Goal: Information Seeking & Learning: Check status

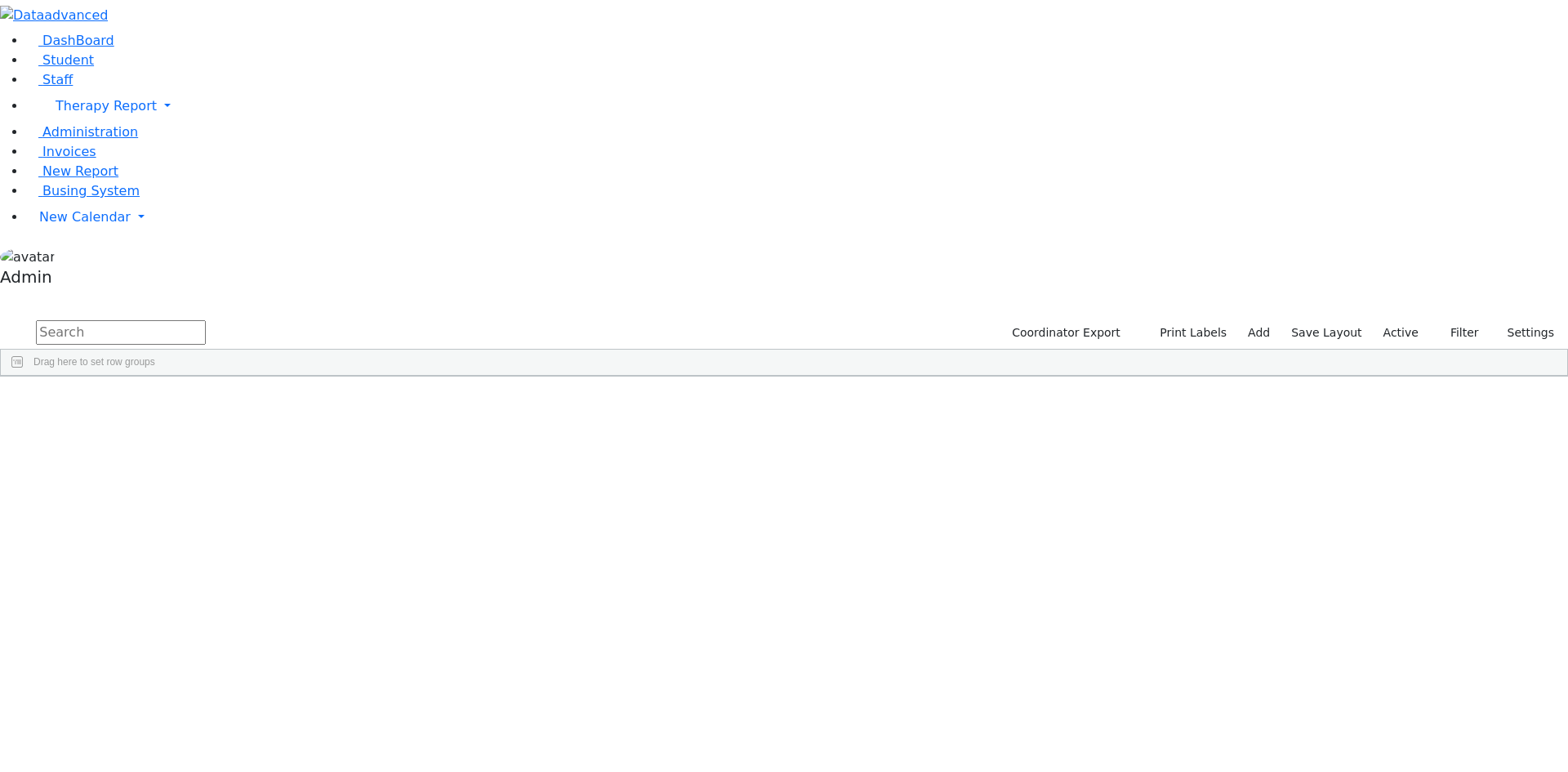
click at [206, 321] on input "text" at bounding box center [120, 333] width 170 height 25
drag, startPoint x: 295, startPoint y: 50, endPoint x: 171, endPoint y: 55, distance: 124.1
click at [171, 55] on div "DashBoard Student Staff Therapy Report Student Old Calendar Report Admin" at bounding box center [784, 240] width 1568 height 482
drag, startPoint x: 268, startPoint y: 78, endPoint x: 163, endPoint y: 75, distance: 105.0
click at [163, 75] on div "DashBoard Student Staff Therapy Report Student Old Calendar Report Admin" at bounding box center [784, 240] width 1568 height 482
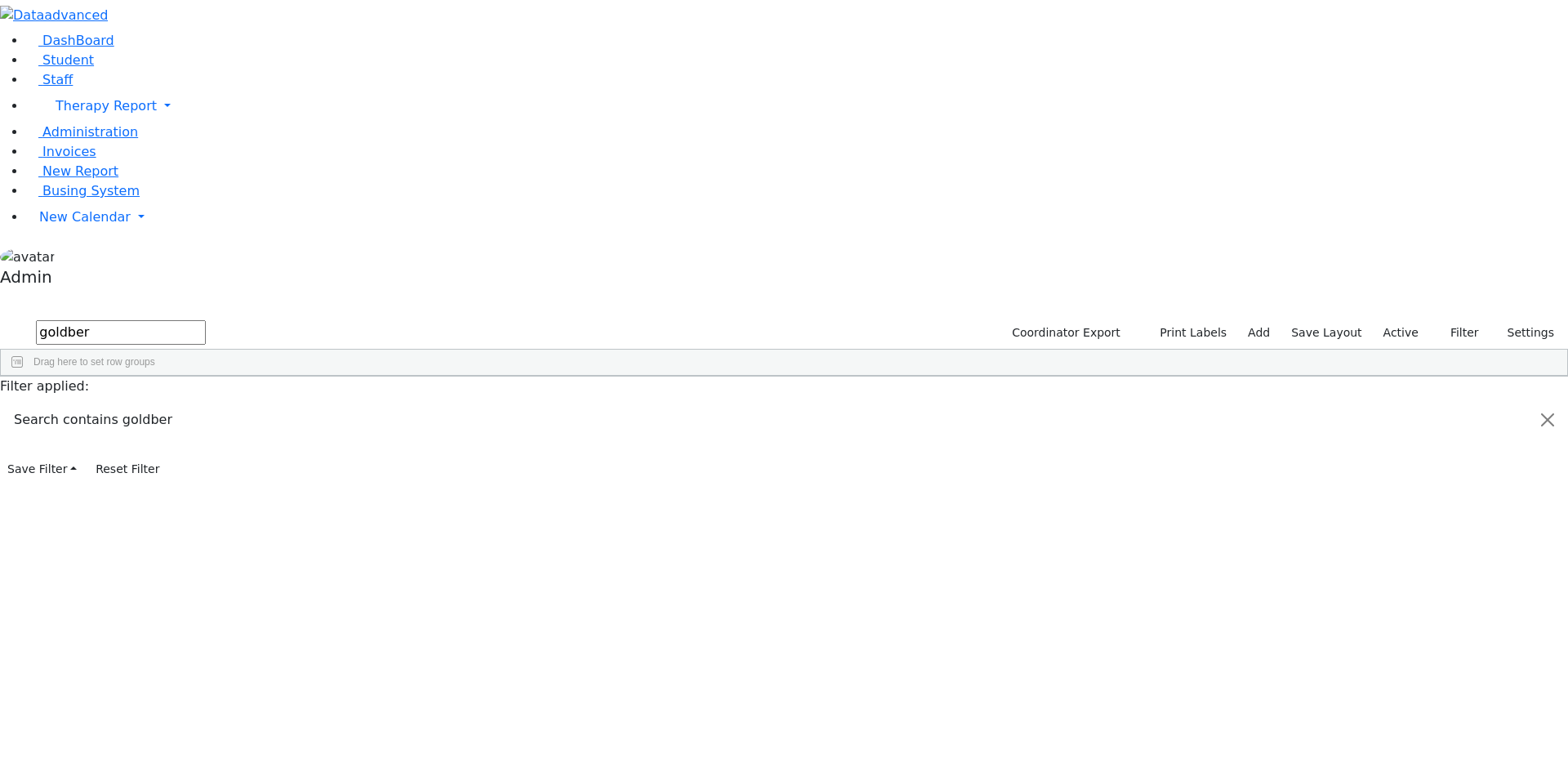
type input "goldber"
click at [269, 471] on div "Mayer" at bounding box center [201, 483] width 133 height 23
click at [206, 321] on input "text" at bounding box center [120, 333] width 170 height 25
type input "goldberger"
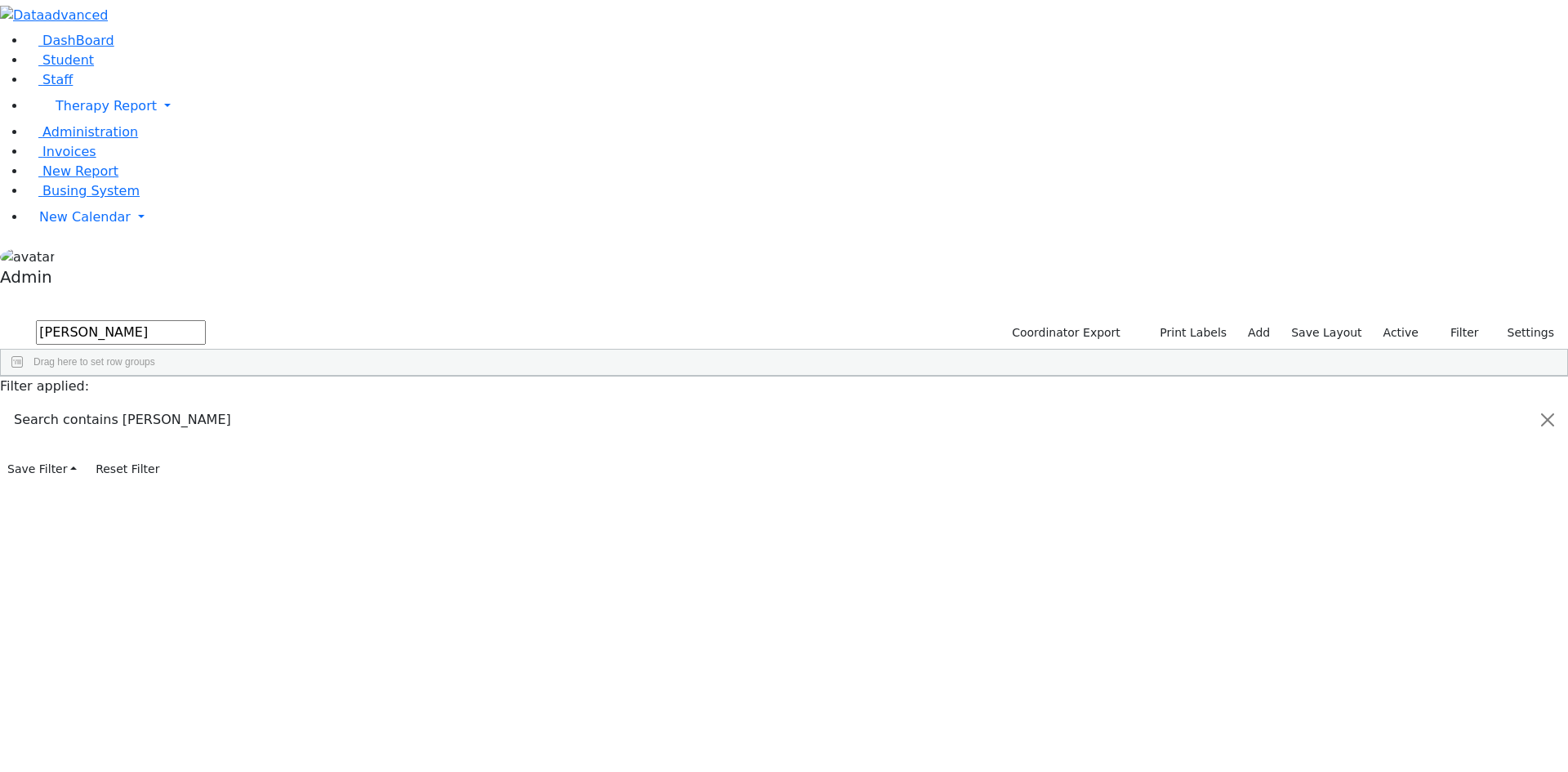
click at [402, 449] on div "03/19/2021" at bounding box center [335, 460] width 133 height 23
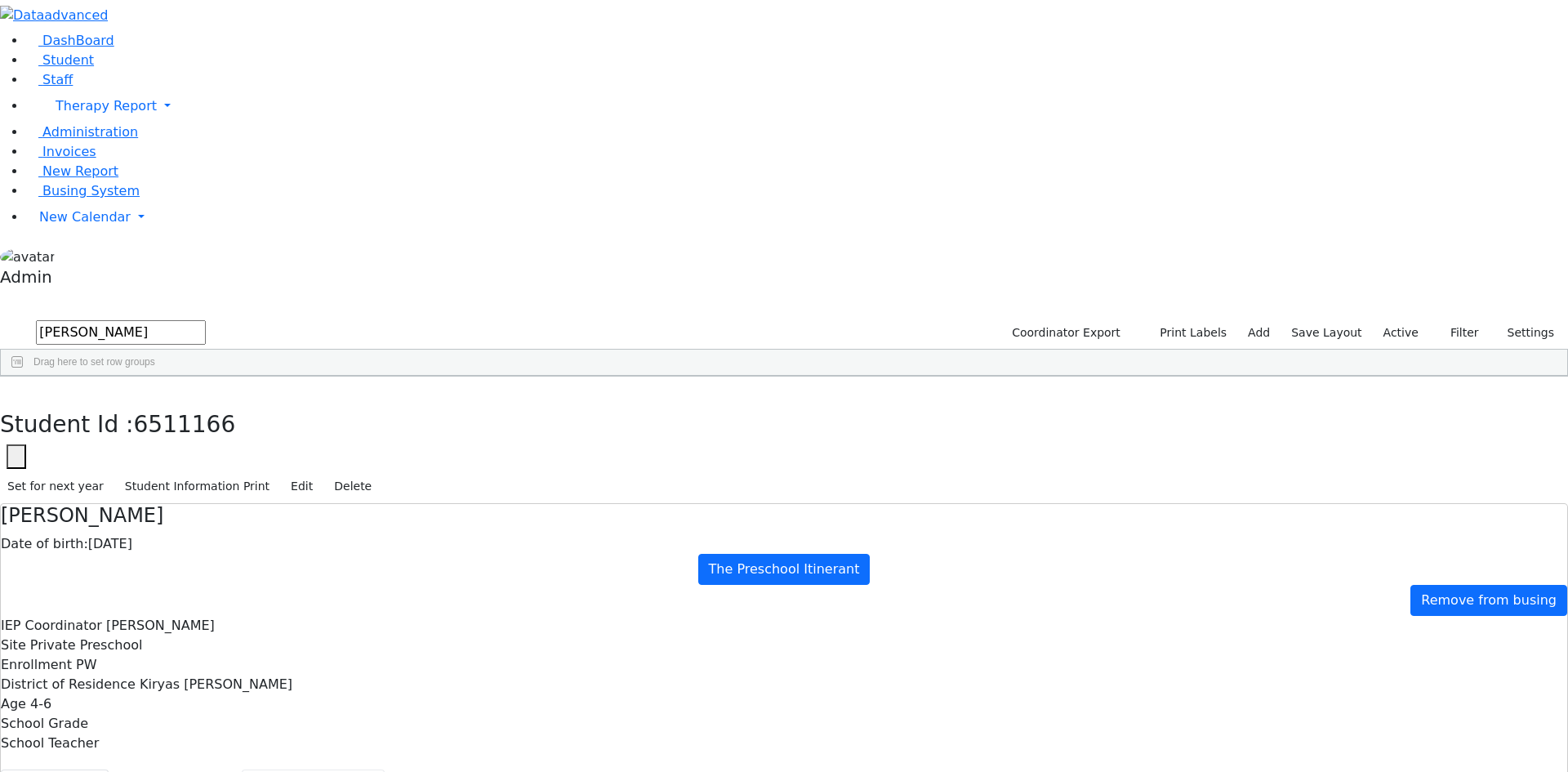
click at [384, 769] on button "Recommendation" at bounding box center [313, 786] width 143 height 35
checkbox input "true"
select select "CPSE OT-PT Presscription"
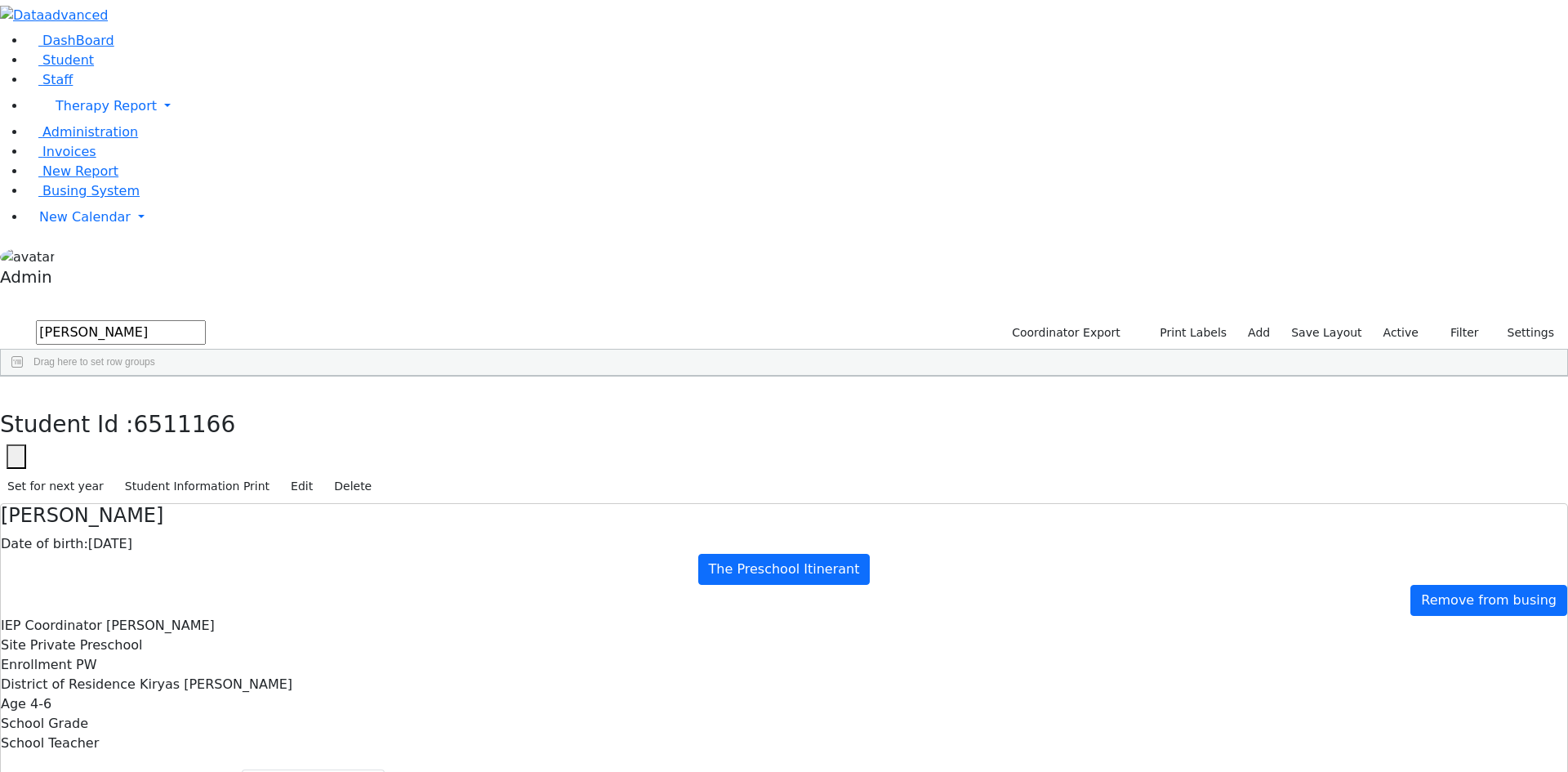
click at [16, 389] on icon "button" at bounding box center [12, 394] width 9 height 10
drag, startPoint x: 311, startPoint y: 64, endPoint x: 185, endPoint y: 66, distance: 126.0
click at [186, 66] on div "DashBoard Student Staff Therapy Report Student Old Calendar Report Admin" at bounding box center [784, 500] width 1568 height 1001
drag, startPoint x: 307, startPoint y: 61, endPoint x: 296, endPoint y: 64, distance: 11.4
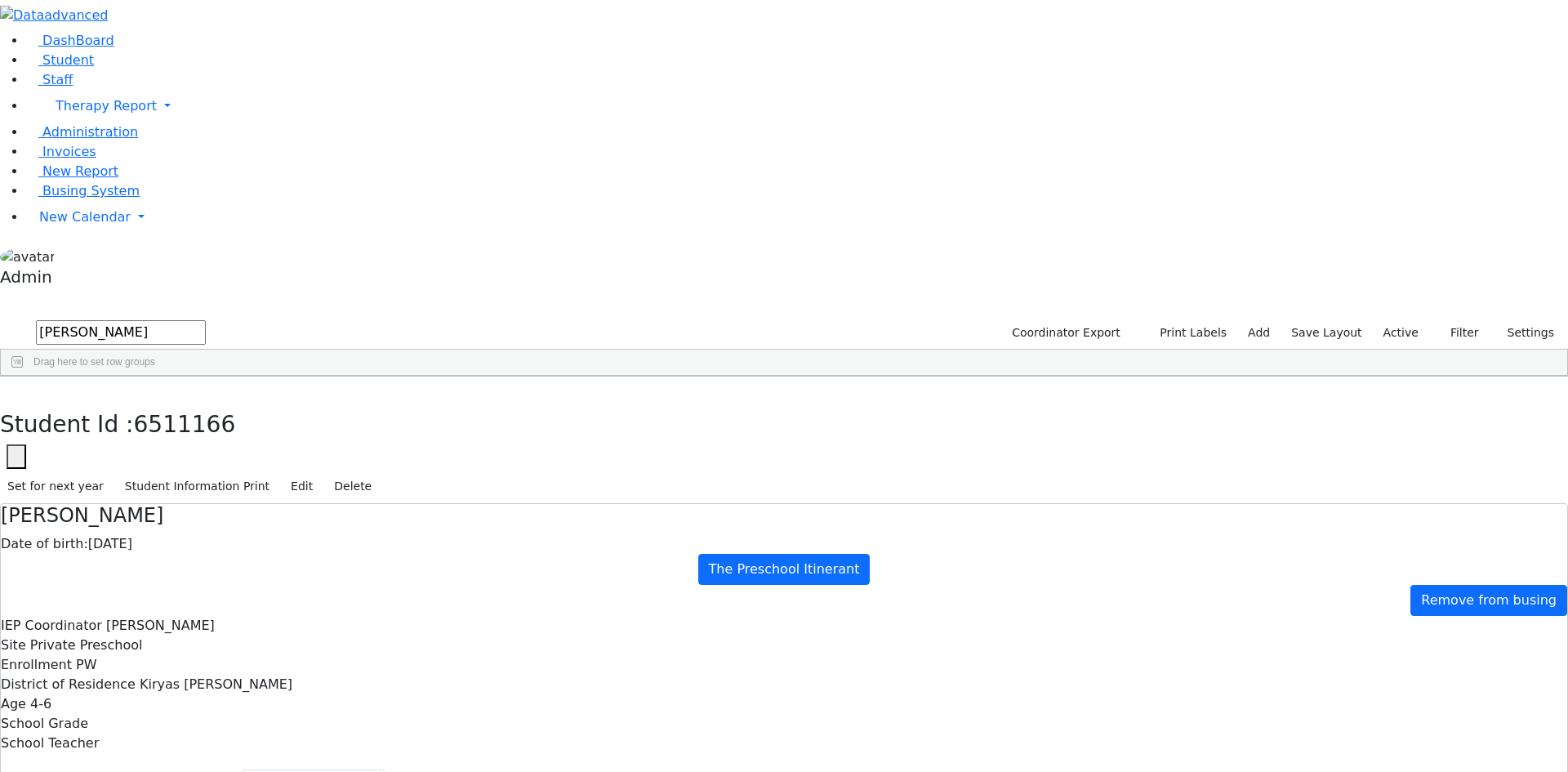
click at [206, 321] on input "gluck" at bounding box center [120, 333] width 170 height 25
drag, startPoint x: 355, startPoint y: 54, endPoint x: 194, endPoint y: 69, distance: 161.7
click at [194, 318] on form "gluck" at bounding box center [102, 333] width 206 height 31
type input "mulle"
click at [267, 402] on div "Berry" at bounding box center [199, 414] width 134 height 23
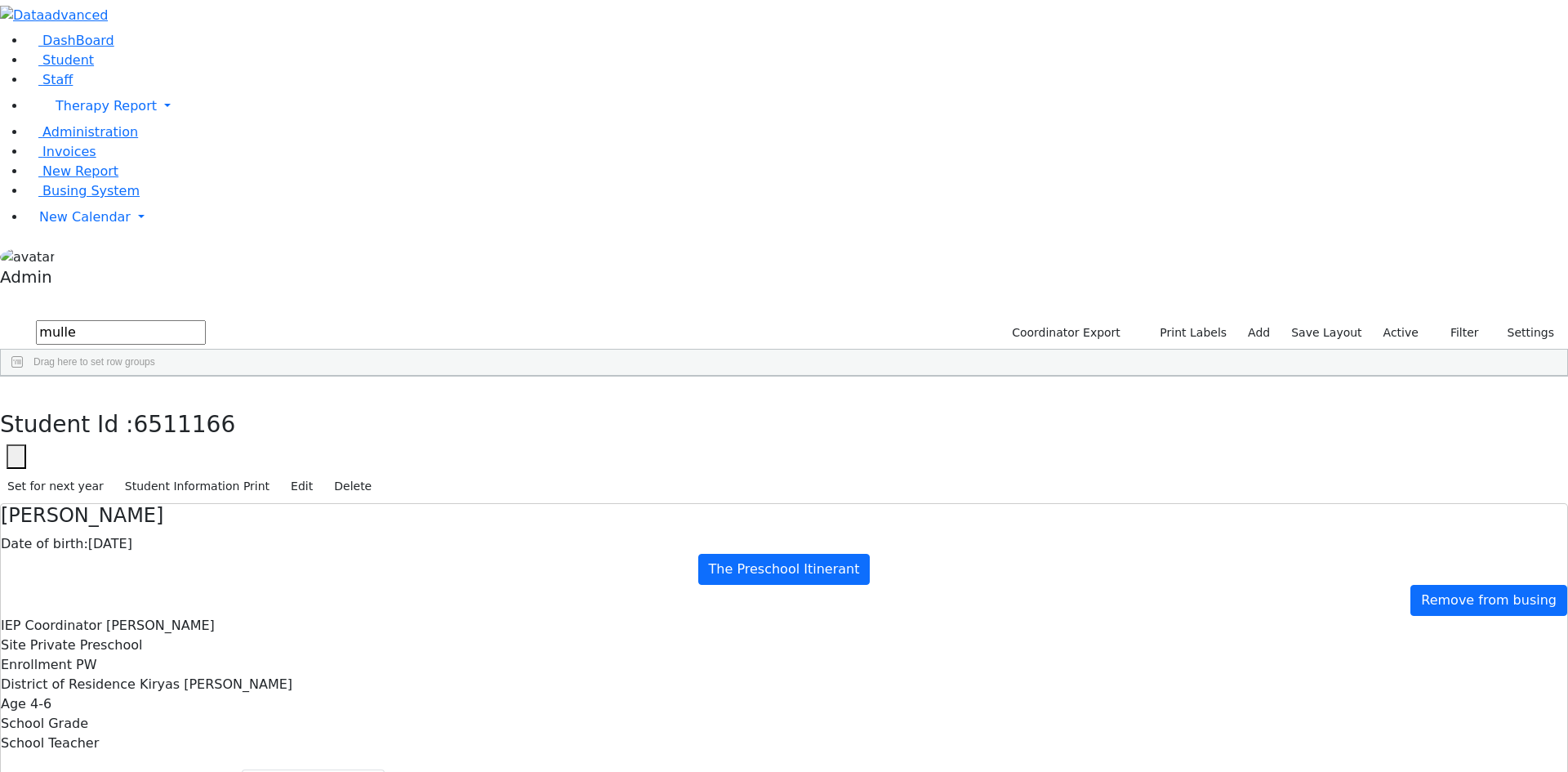
click at [267, 402] on div "Berry" at bounding box center [199, 414] width 134 height 23
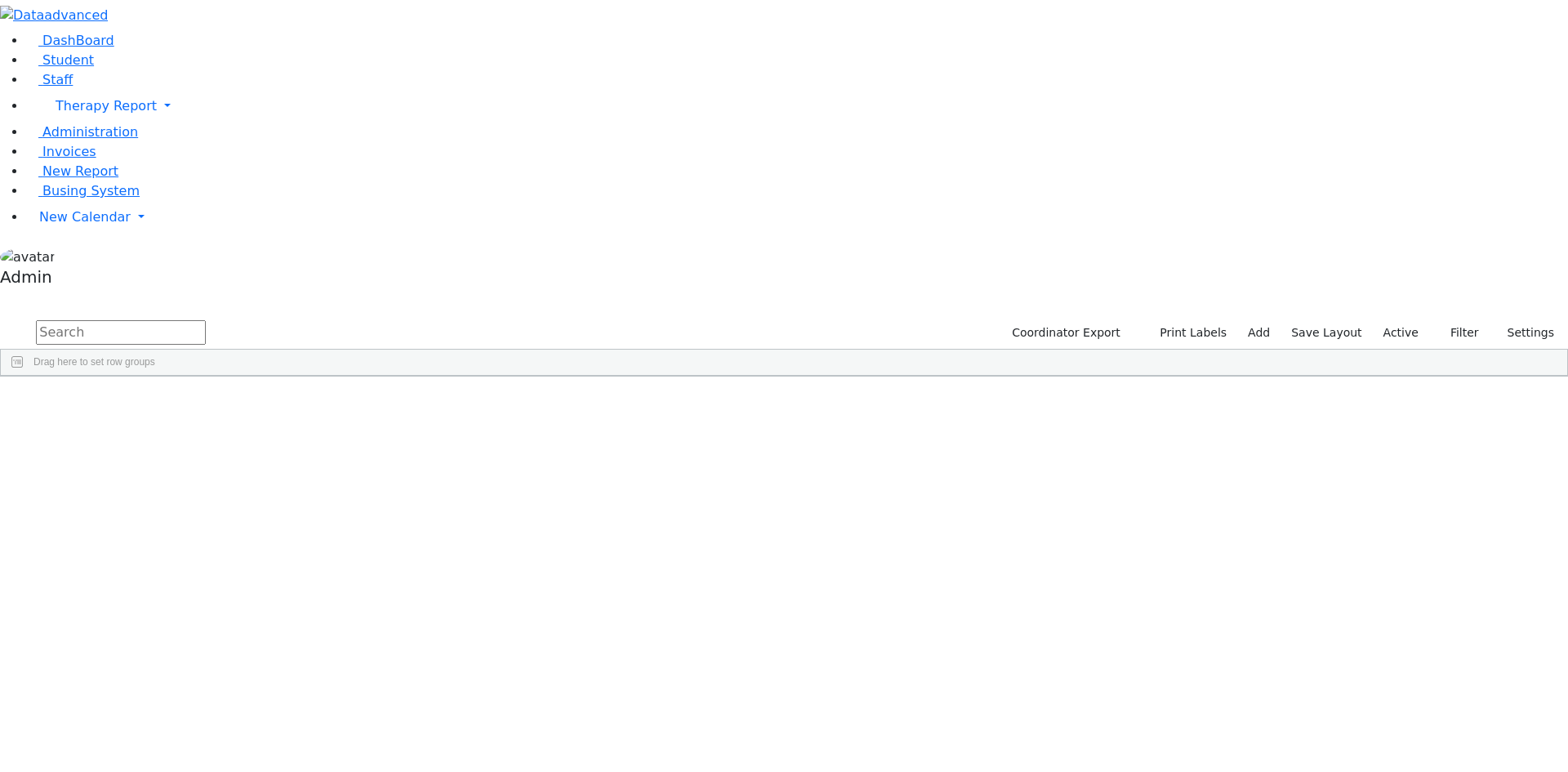
click at [206, 321] on input "text" at bounding box center [120, 333] width 170 height 25
type input "[PERSON_NAME]"
click at [269, 402] on div "[PERSON_NAME]" at bounding box center [201, 414] width 133 height 23
click at [269, 402] on div "Berry" at bounding box center [201, 414] width 133 height 23
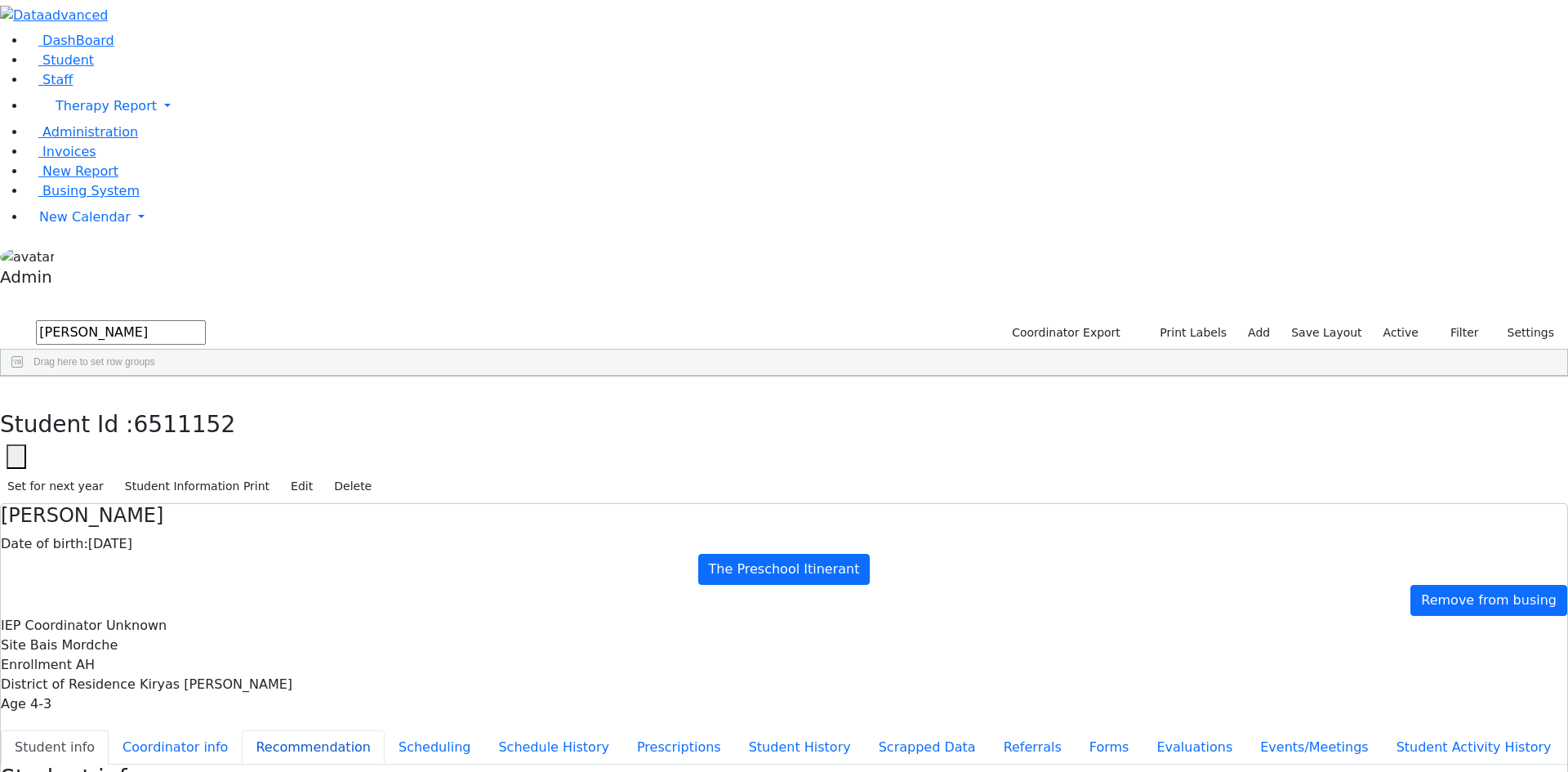
click at [384, 730] on button "Recommendation" at bounding box center [313, 747] width 143 height 35
checkbox input "true"
drag, startPoint x: 288, startPoint y: 71, endPoint x: 162, endPoint y: 69, distance: 126.0
click at [162, 69] on div "DashBoard Student Staff Therapy Report Student Old Calendar Report Admin" at bounding box center [784, 481] width 1568 height 962
type input "gluck"
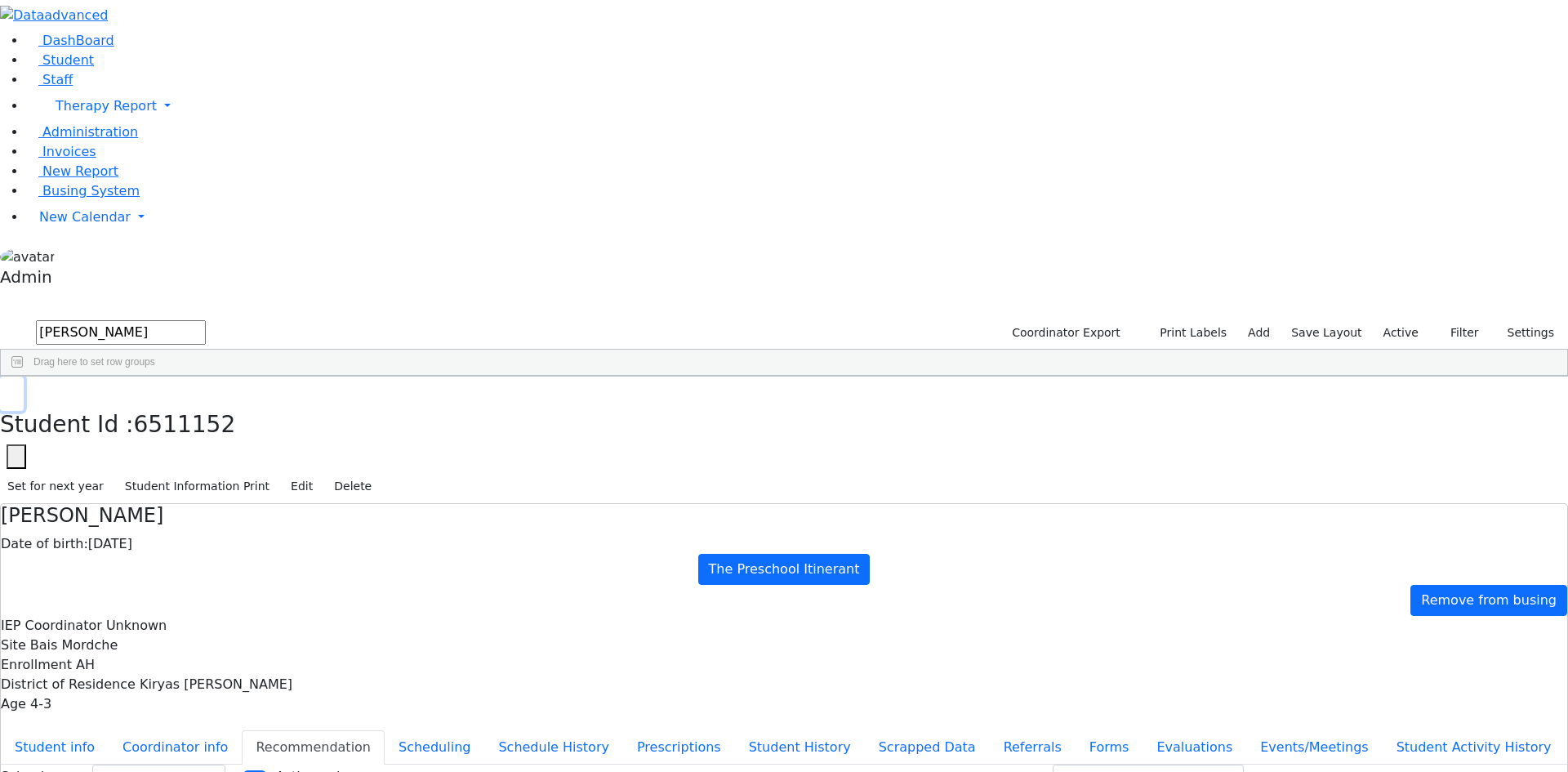
click at [7, 389] on use "button" at bounding box center [7, 389] width 0 height 0
click at [267, 402] on div "Azaria" at bounding box center [199, 414] width 134 height 23
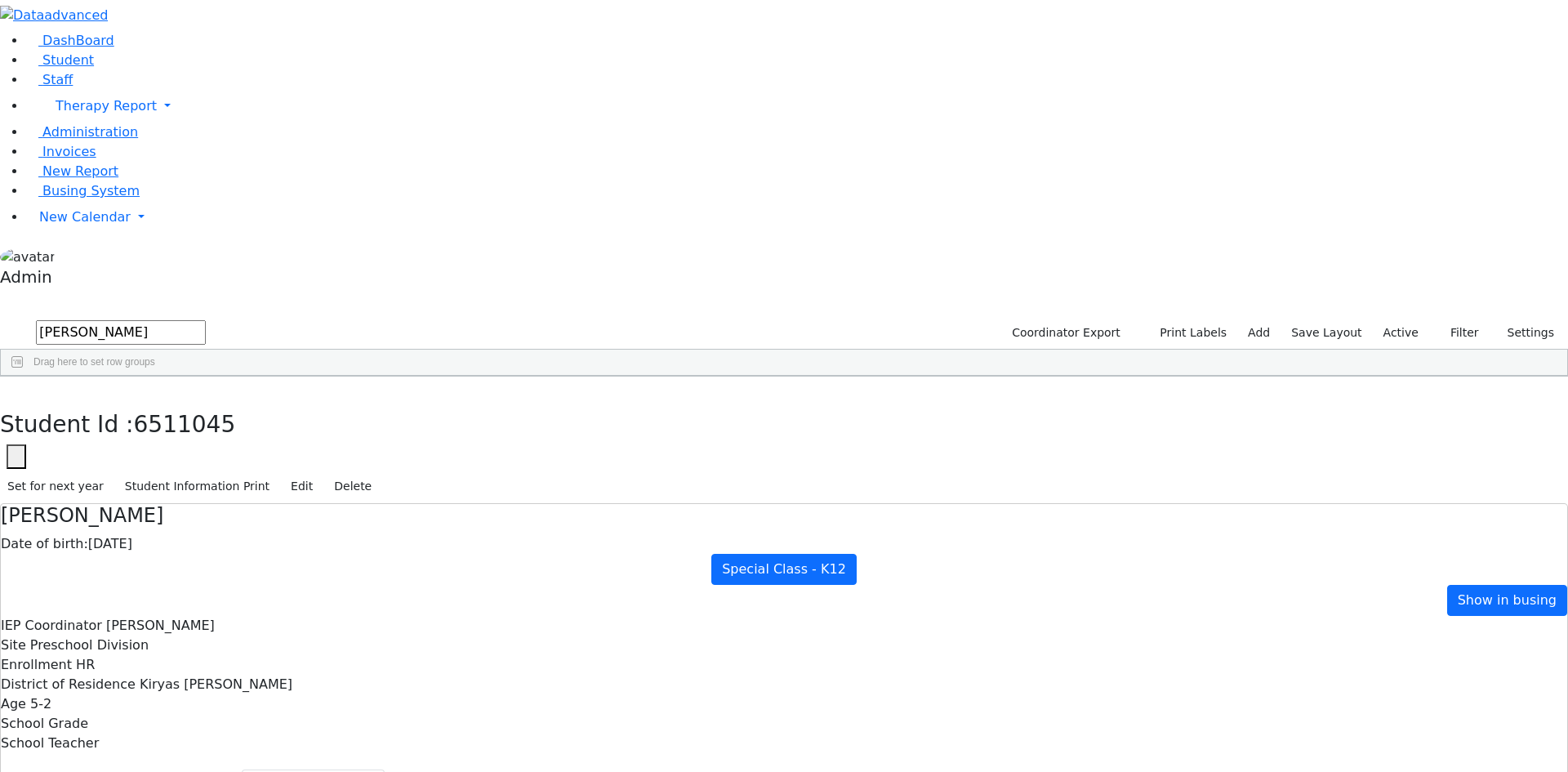
select select "210"
click at [134, 22] on icon "button" at bounding box center [129, 16] width 12 height 12
click at [31, 233] on link "New Calendar" at bounding box center [796, 217] width 1541 height 33
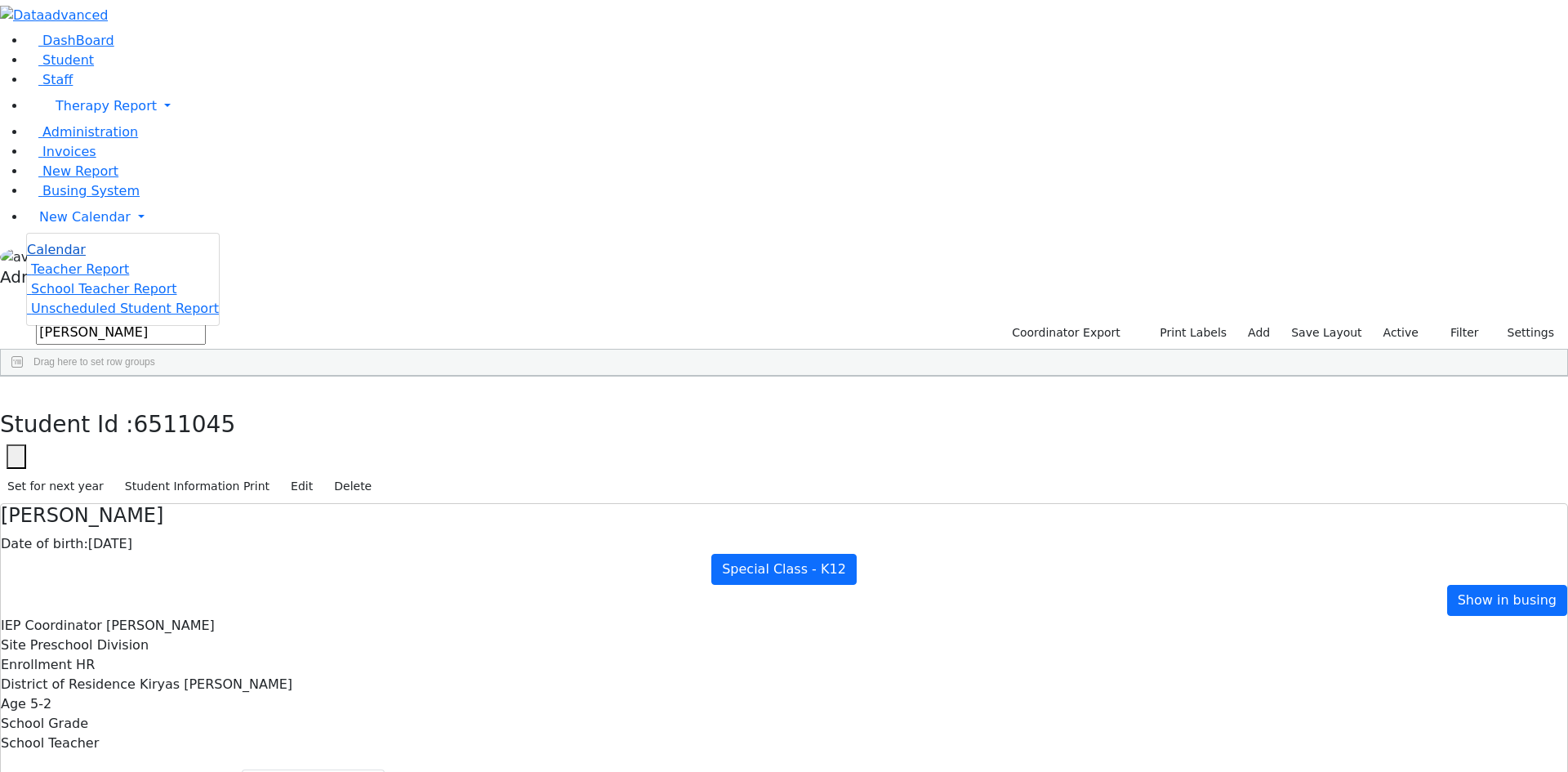
click at [43, 260] on link "Calendar" at bounding box center [56, 250] width 59 height 20
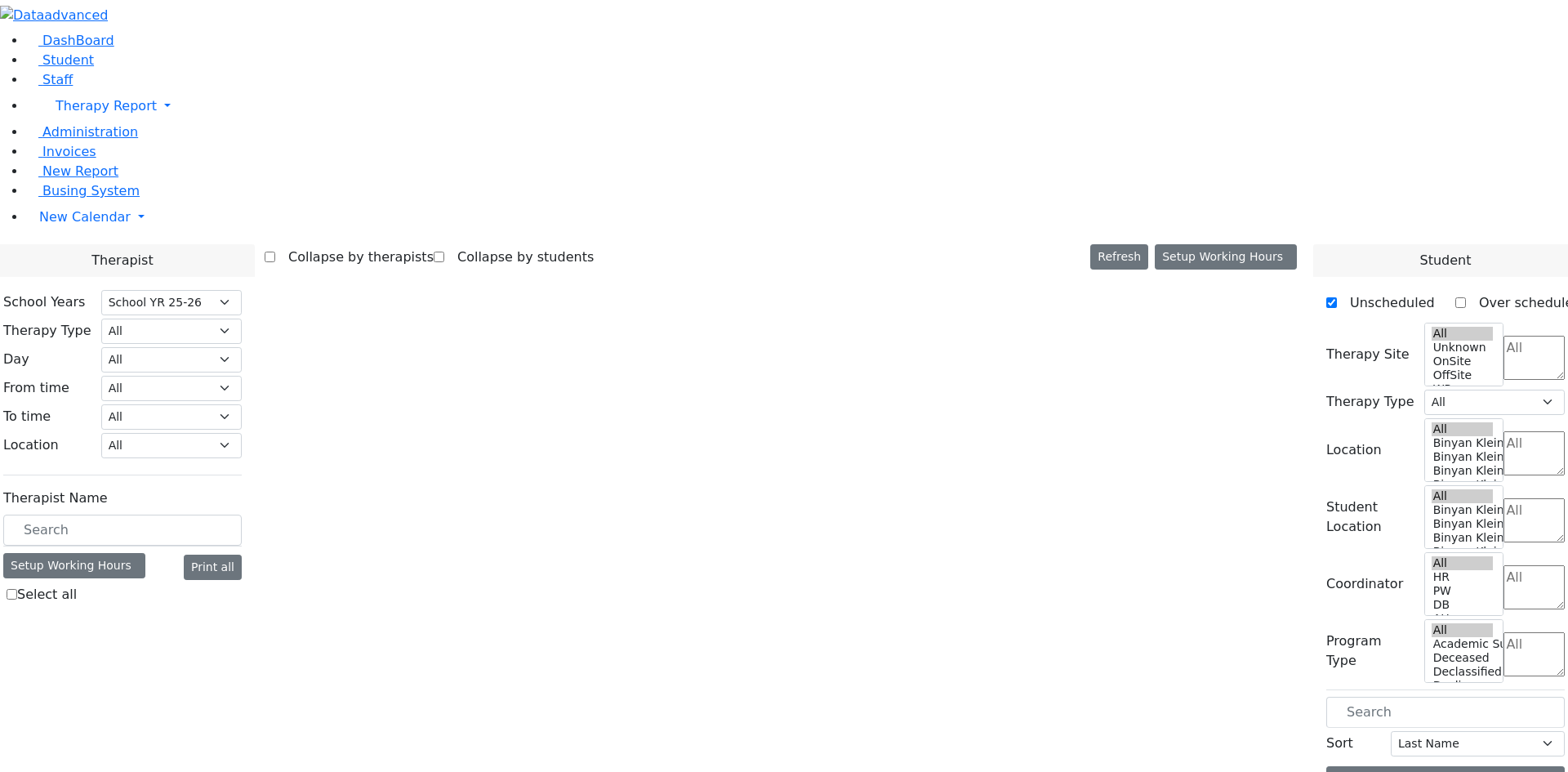
select select "212"
select select "2"
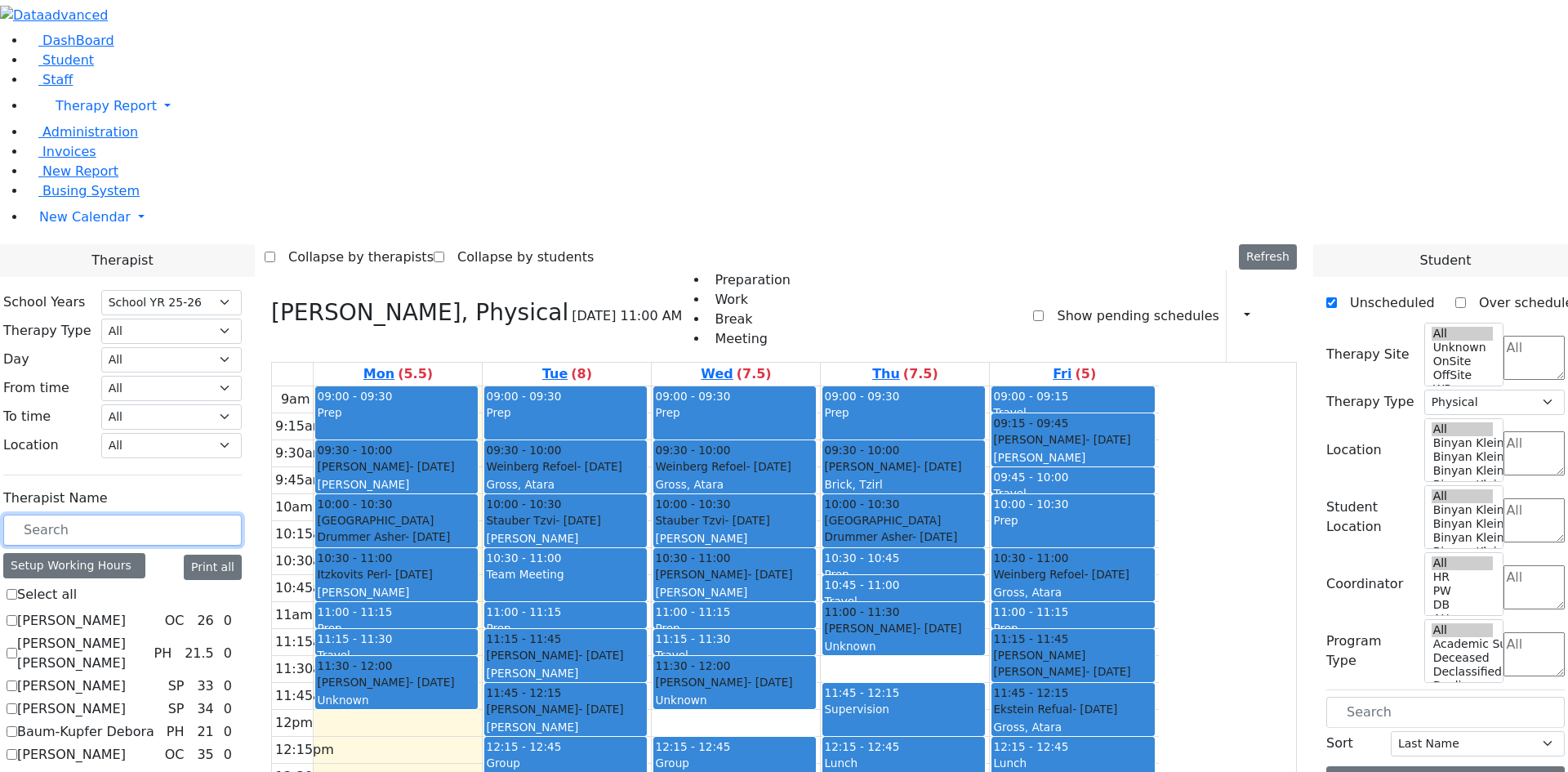
click at [242, 515] on input "text" at bounding box center [123, 530] width 238 height 31
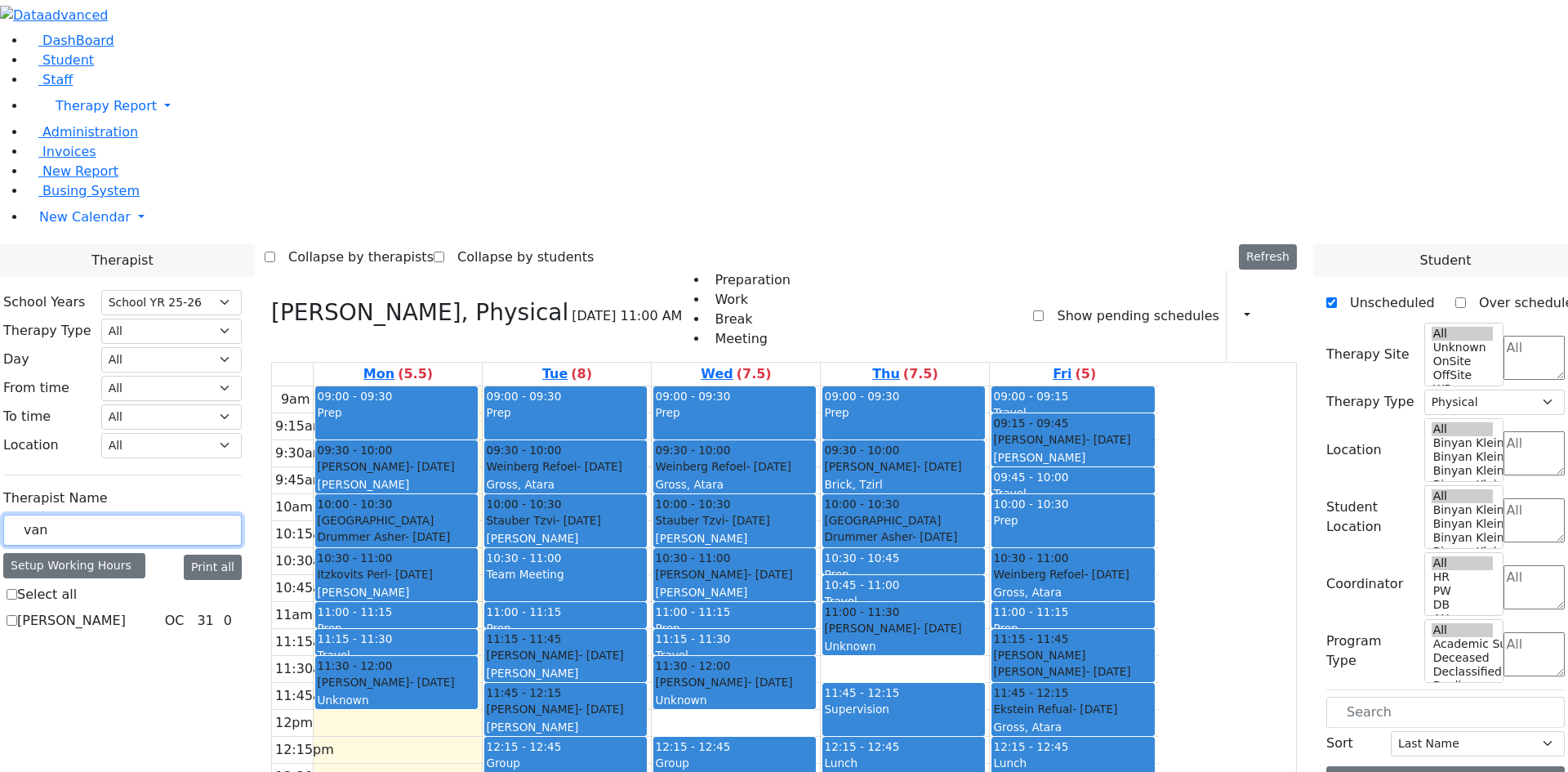
type input "van"
click at [125, 611] on label "Van-Halem Chana" at bounding box center [71, 621] width 109 height 20
click at [17, 615] on input "Van-Halem Chana" at bounding box center [12, 621] width 11 height 11
checkbox input "true"
select select "1"
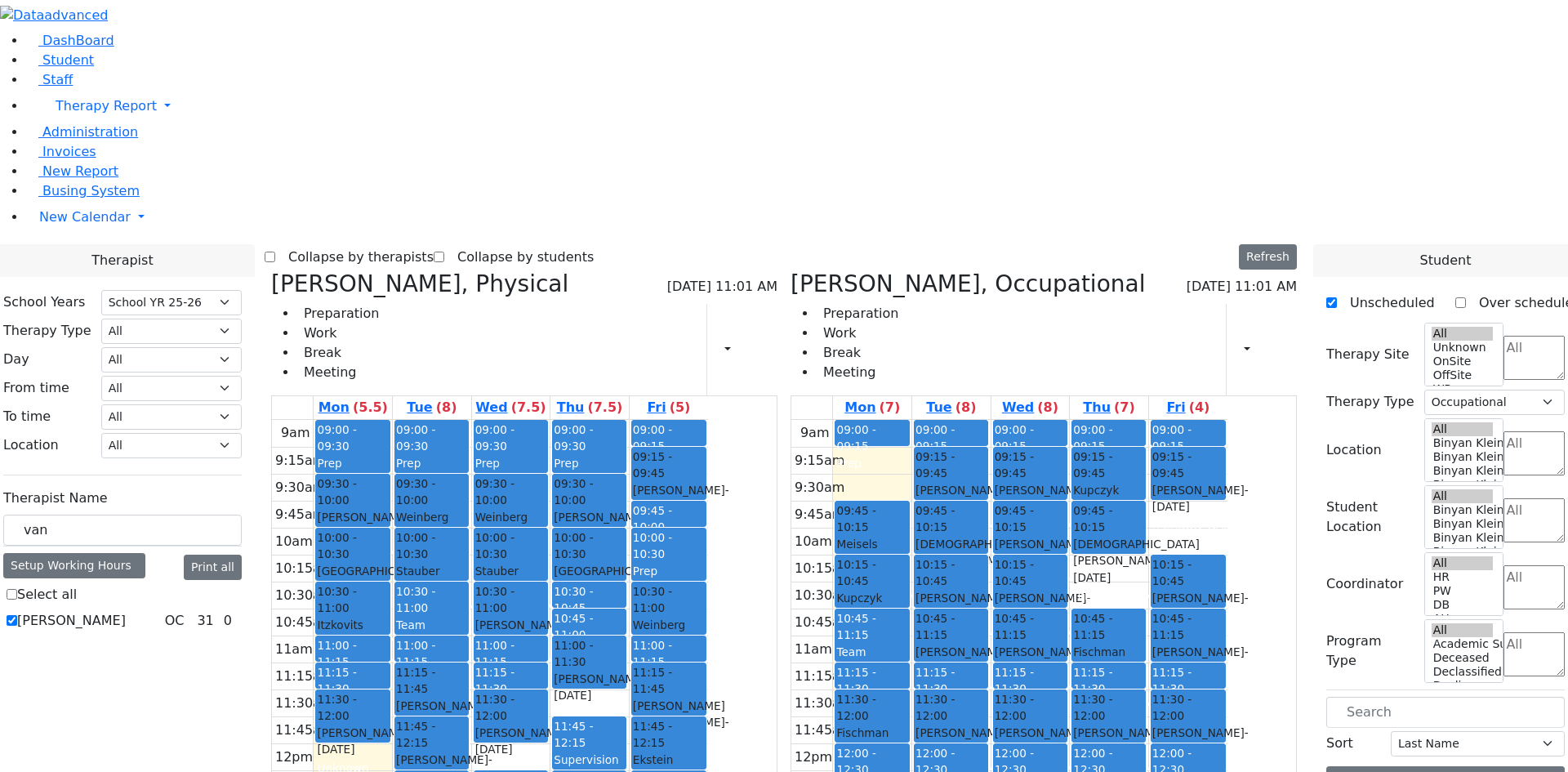
click at [428, 271] on div "Reese Amy, Physical 09/15/2025 11:01 AM Preparation Work Break Meeting Print Sc…" at bounding box center [524, 672] width 520 height 804
click at [271, 271] on icon at bounding box center [271, 284] width 0 height 27
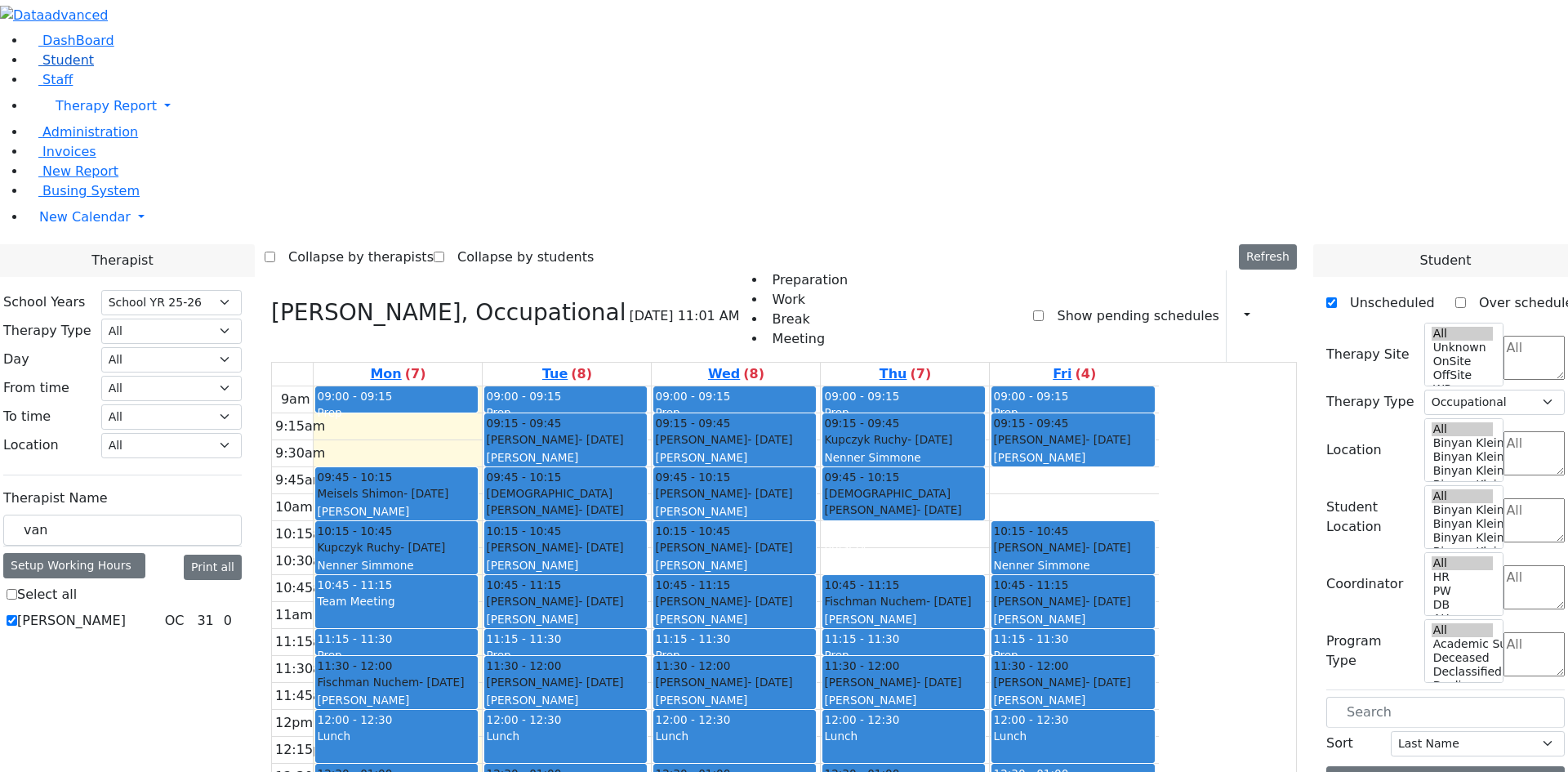
click at [94, 68] on link "Student" at bounding box center [60, 60] width 68 height 15
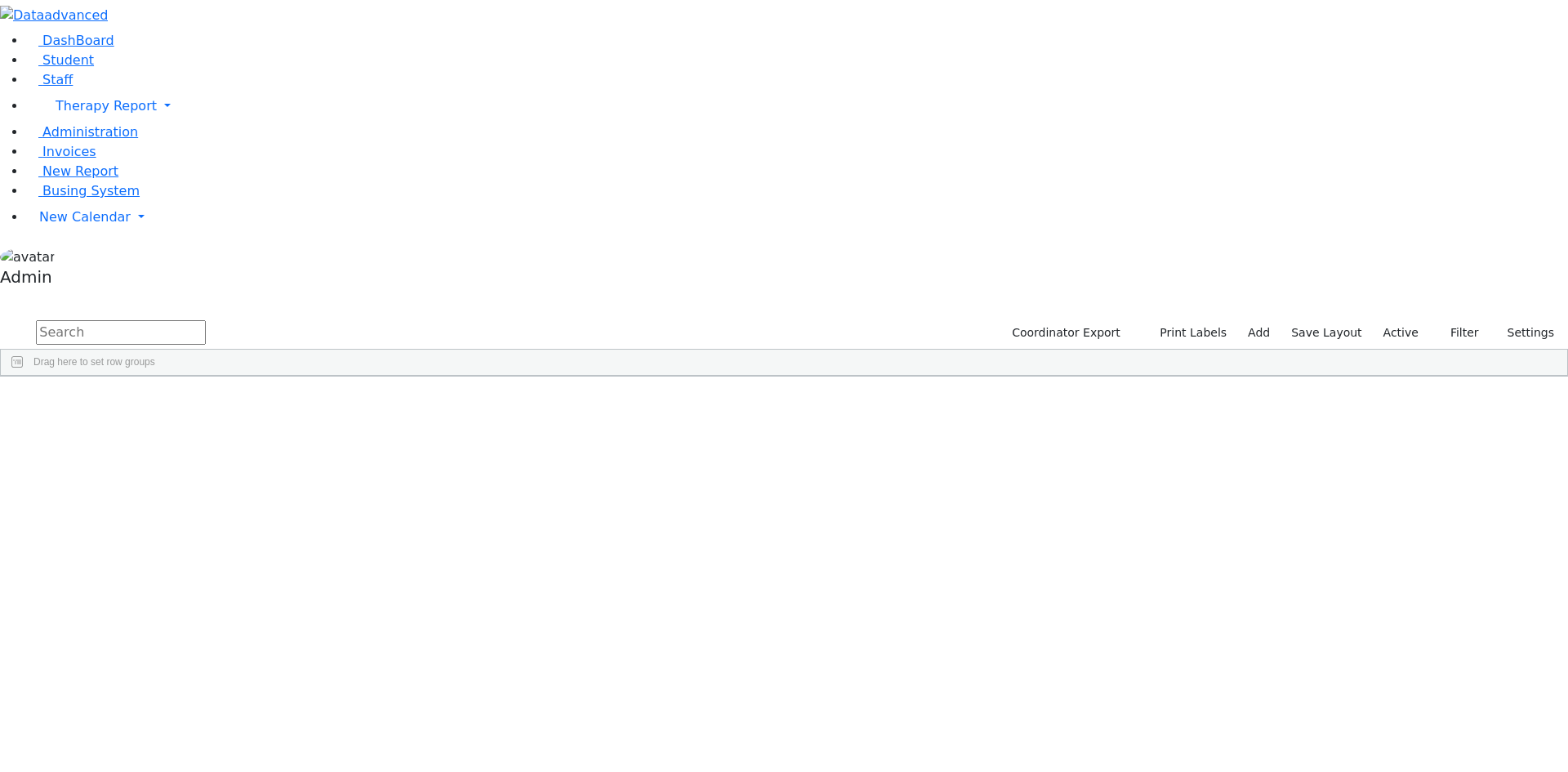
click at [206, 321] on input "text" at bounding box center [120, 333] width 170 height 25
type input "stern"
click at [269, 540] on div "Yeshaya" at bounding box center [201, 552] width 133 height 23
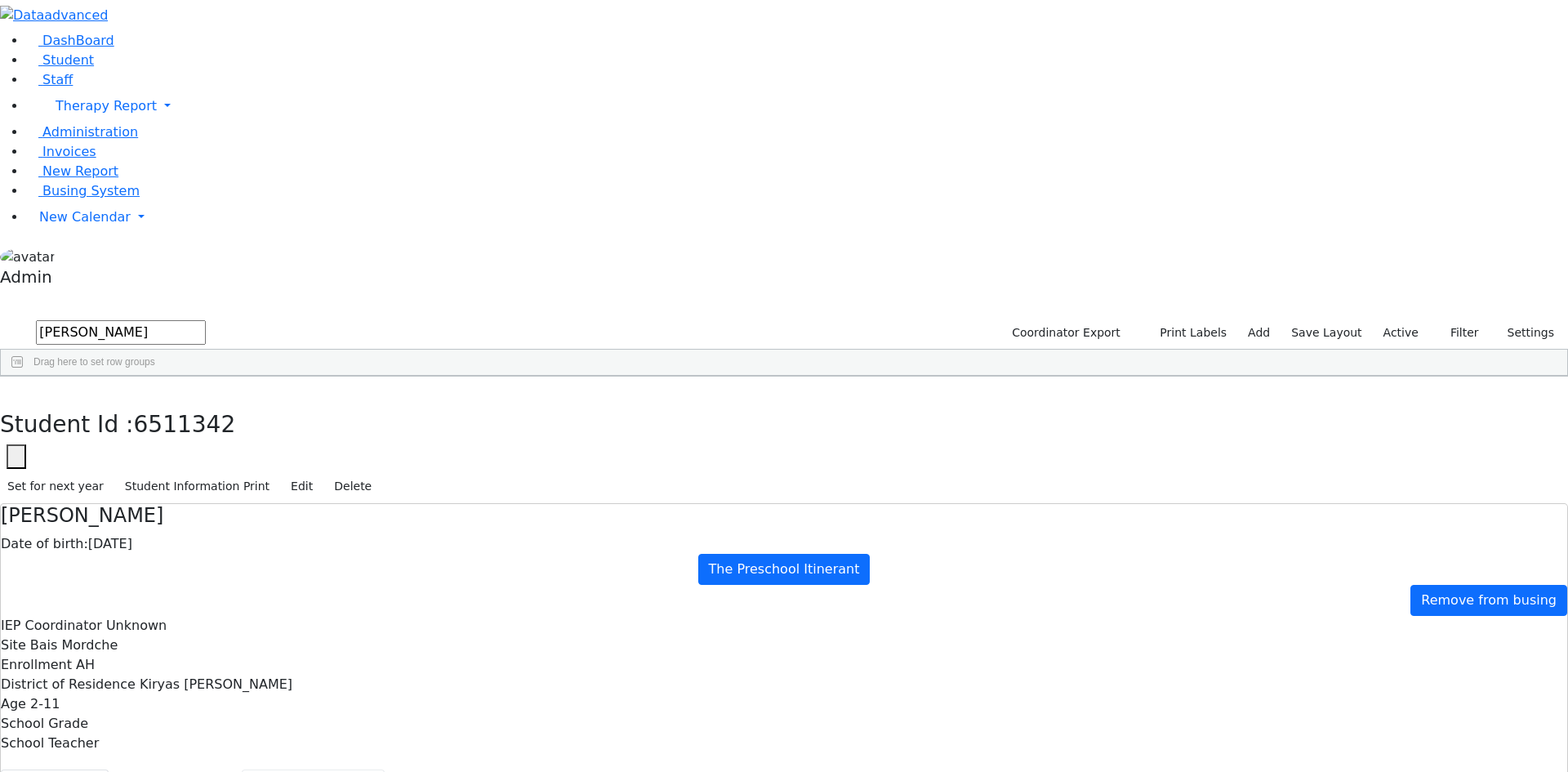
click at [384, 769] on button "Recommendation" at bounding box center [313, 786] width 143 height 35
checkbox input "true"
click at [24, 377] on button "button" at bounding box center [12, 394] width 24 height 35
drag, startPoint x: 280, startPoint y: 69, endPoint x: 143, endPoint y: 74, distance: 137.1
click at [143, 74] on div "DashBoard Student Staff Therapy Report Student Old Calendar Report Admin" at bounding box center [784, 500] width 1568 height 1001
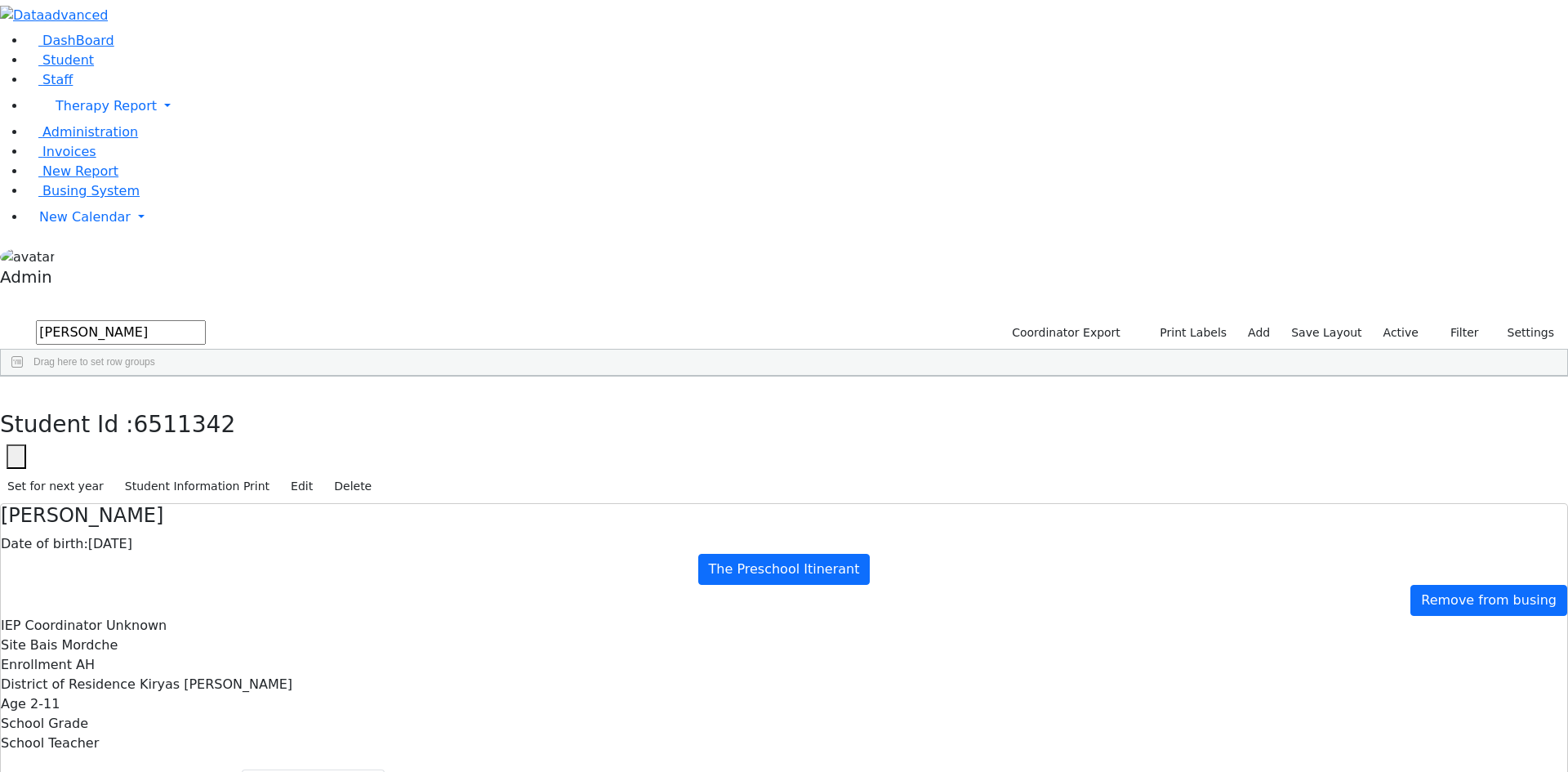
type input "gluck"
click at [267, 402] on div "Azaria" at bounding box center [199, 414] width 134 height 23
select select "210"
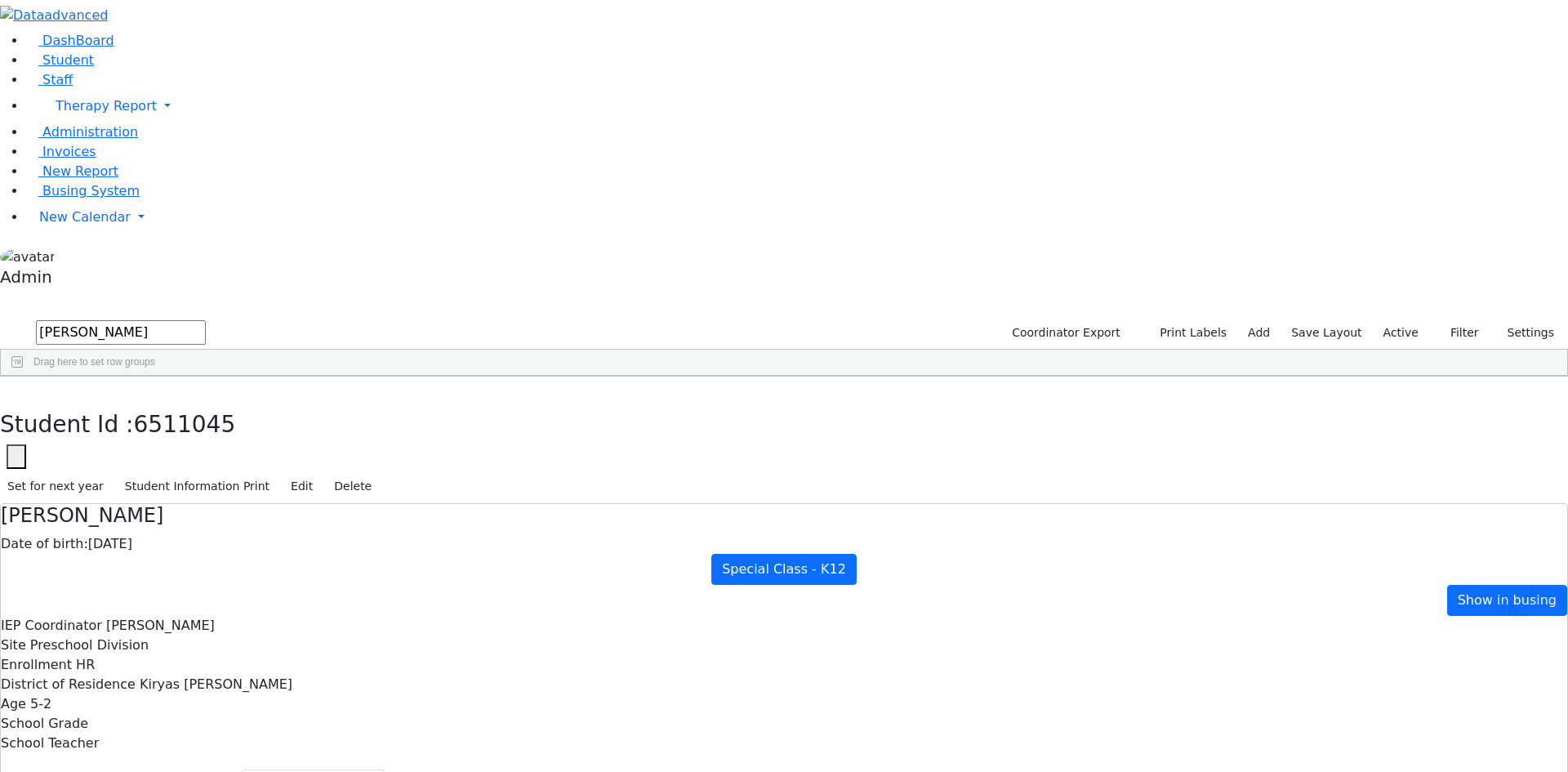
click at [24, 377] on button "button" at bounding box center [12, 394] width 24 height 35
drag, startPoint x: 272, startPoint y: 69, endPoint x: 181, endPoint y: 67, distance: 91.0
click at [178, 68] on div "DashBoard Student Staff Therapy Report Student Old Calendar Report Admin" at bounding box center [784, 500] width 1568 height 1001
type input "lev"
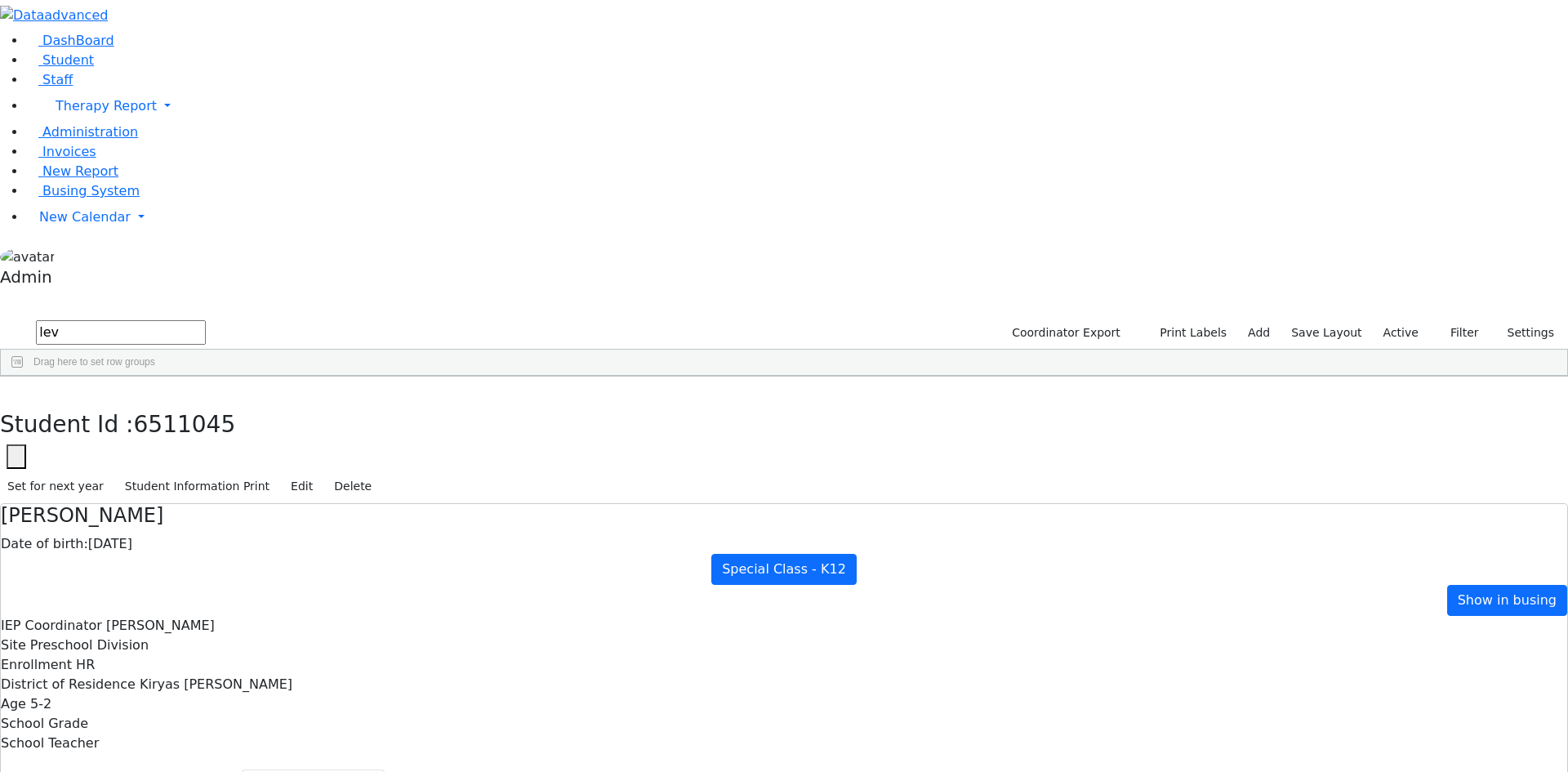
click at [267, 471] on div "[PERSON_NAME]" at bounding box center [199, 483] width 134 height 23
select select "210"
click at [134, 20] on span "button" at bounding box center [129, 14] width 12 height 15
drag, startPoint x: 194, startPoint y: 84, endPoint x: 121, endPoint y: 59, distance: 77.2
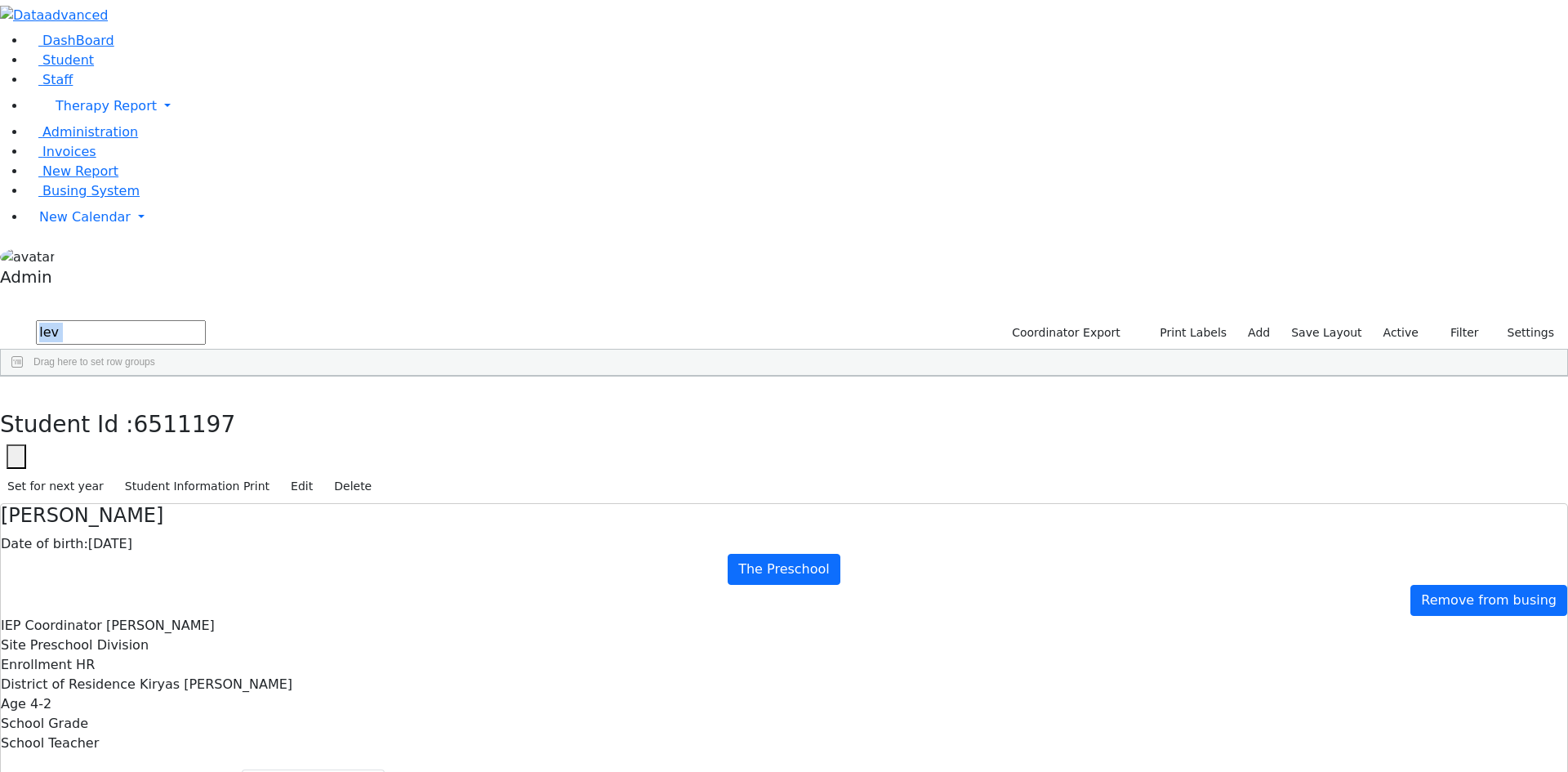
click at [125, 318] on div "lev Coordinator Export Print Labels Add Save Layout Active Filter All Active In…" at bounding box center [784, 347] width 1568 height 59
drag, startPoint x: 133, startPoint y: 73, endPoint x: 64, endPoint y: 69, distance: 69.1
click at [64, 318] on form "lev" at bounding box center [102, 333] width 206 height 31
type input "muller"
click at [145, 426] on div "Muller" at bounding box center [75, 437] width 149 height 23
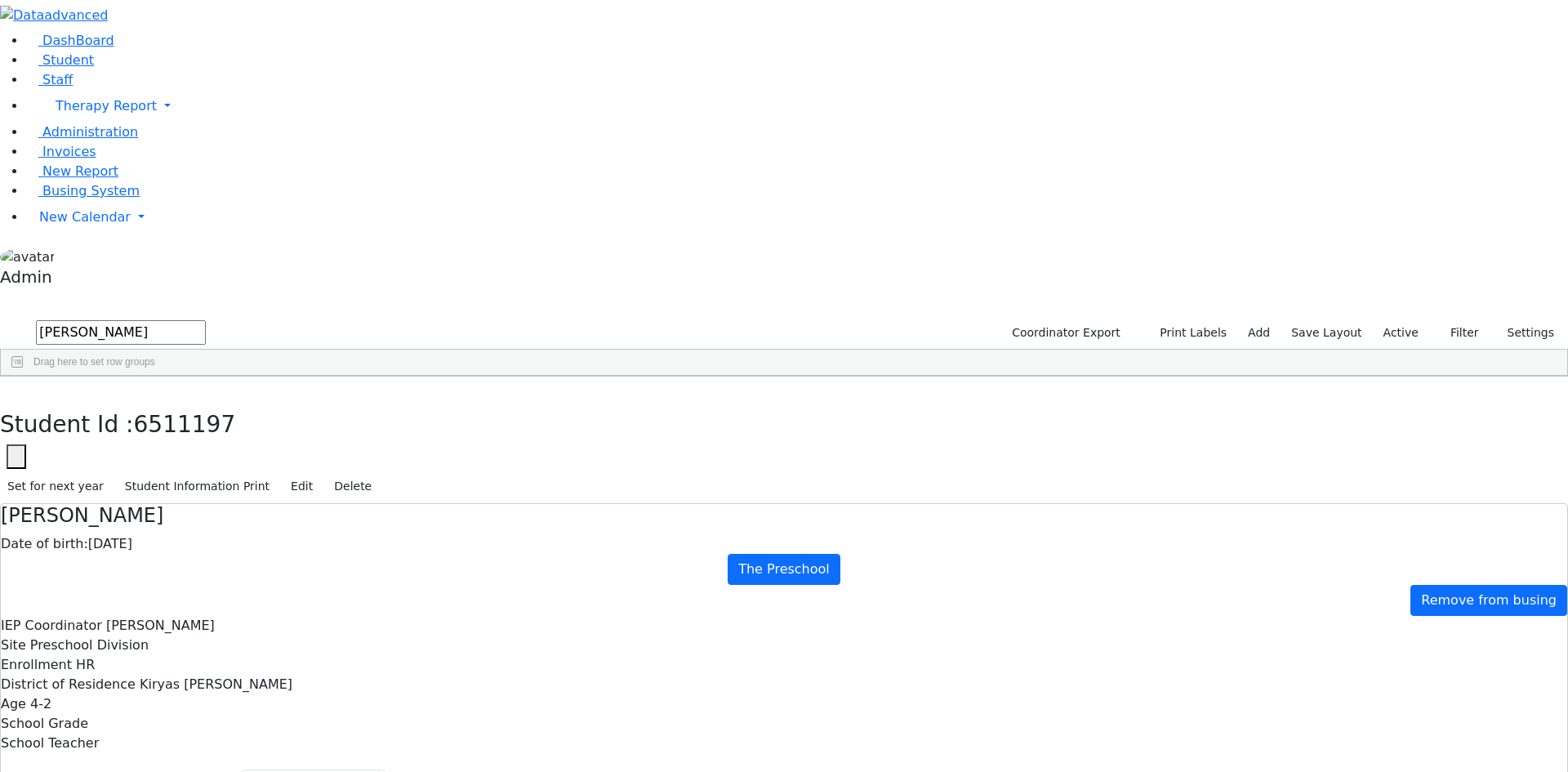
click at [145, 426] on div "Muller" at bounding box center [75, 437] width 149 height 23
select select "210"
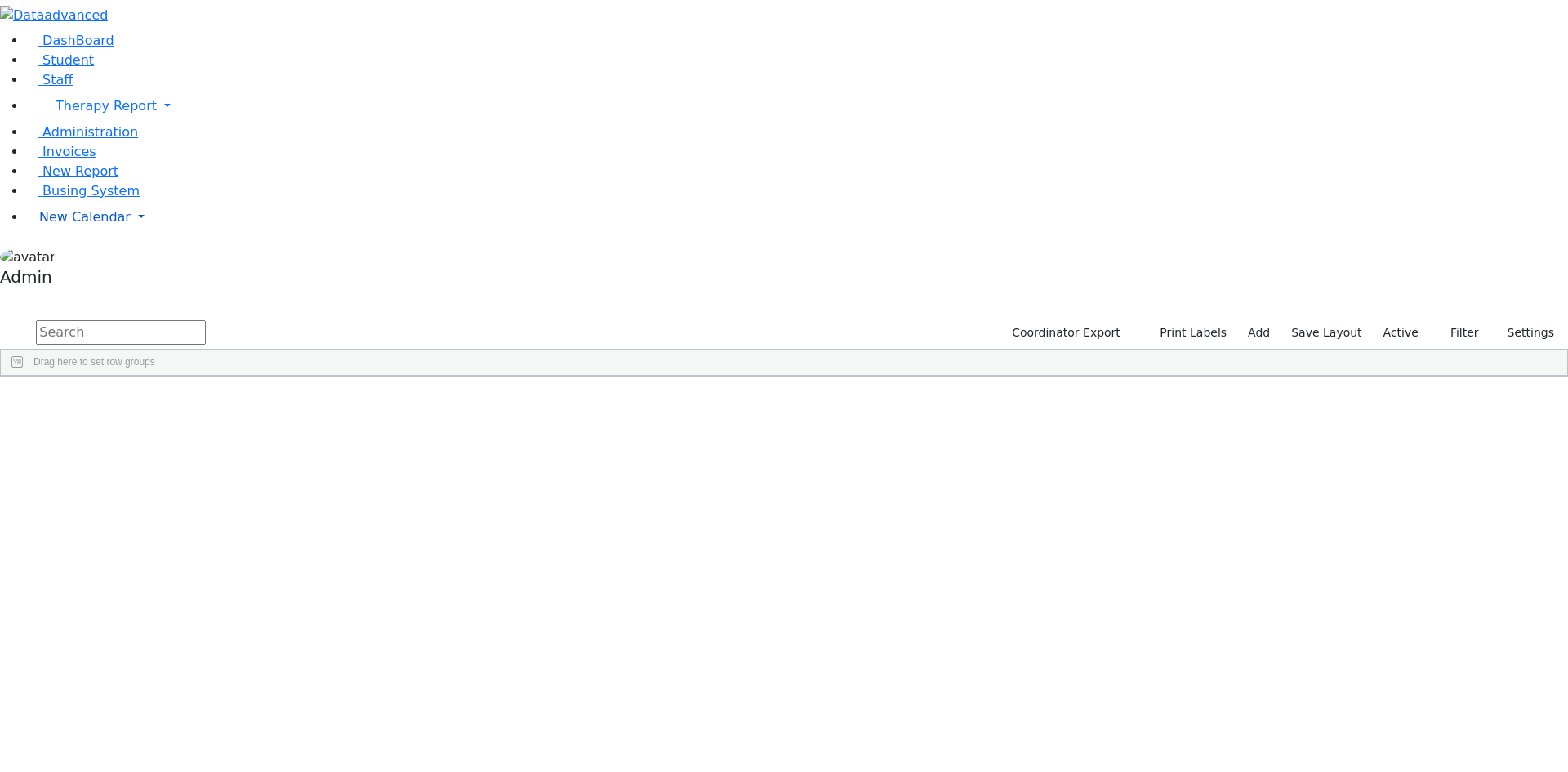
click at [114, 233] on link "New Calendar" at bounding box center [796, 217] width 1541 height 33
click at [83, 257] on span "Calendar" at bounding box center [64, 249] width 59 height 15
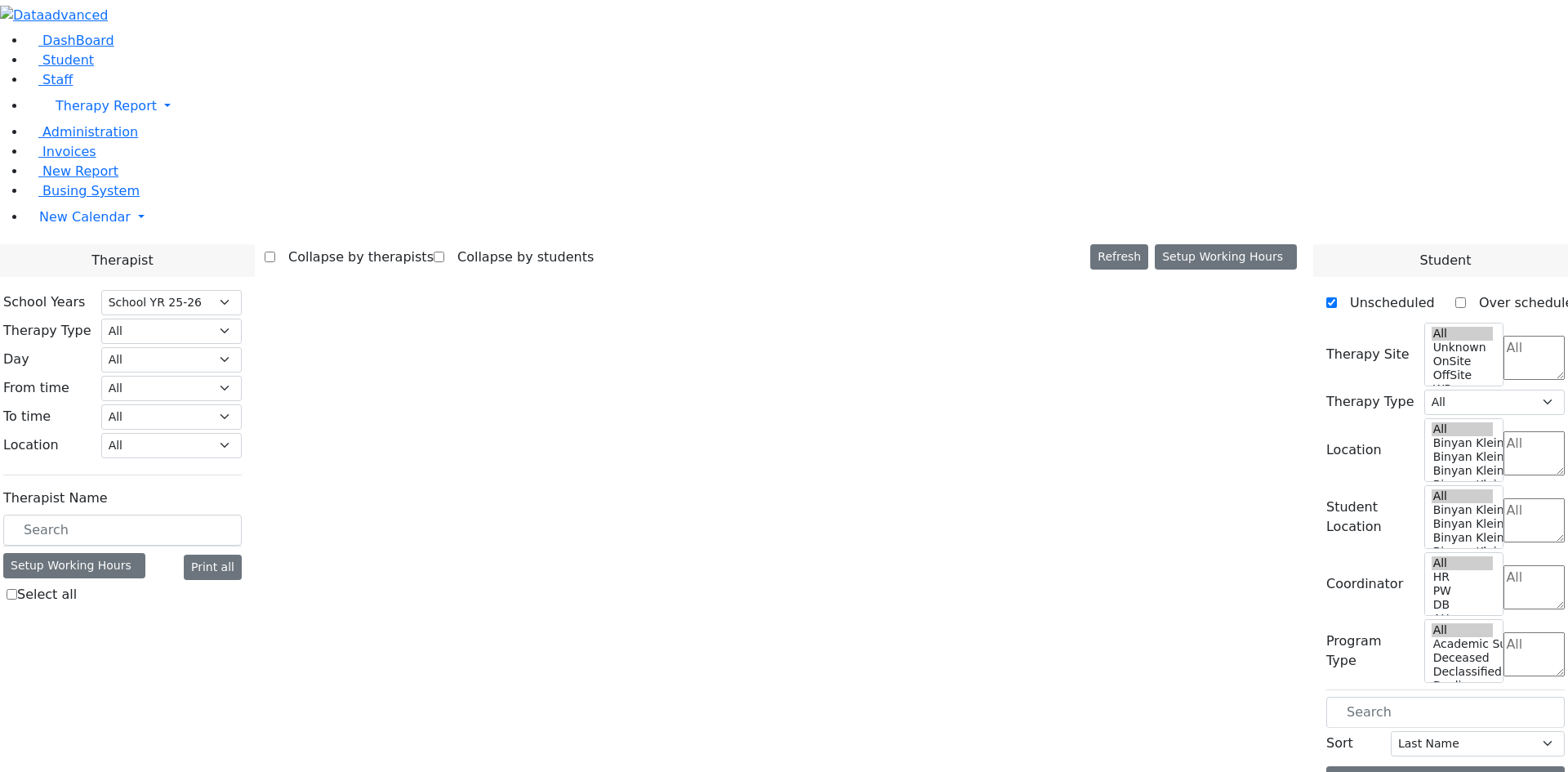
select select "212"
select select "1"
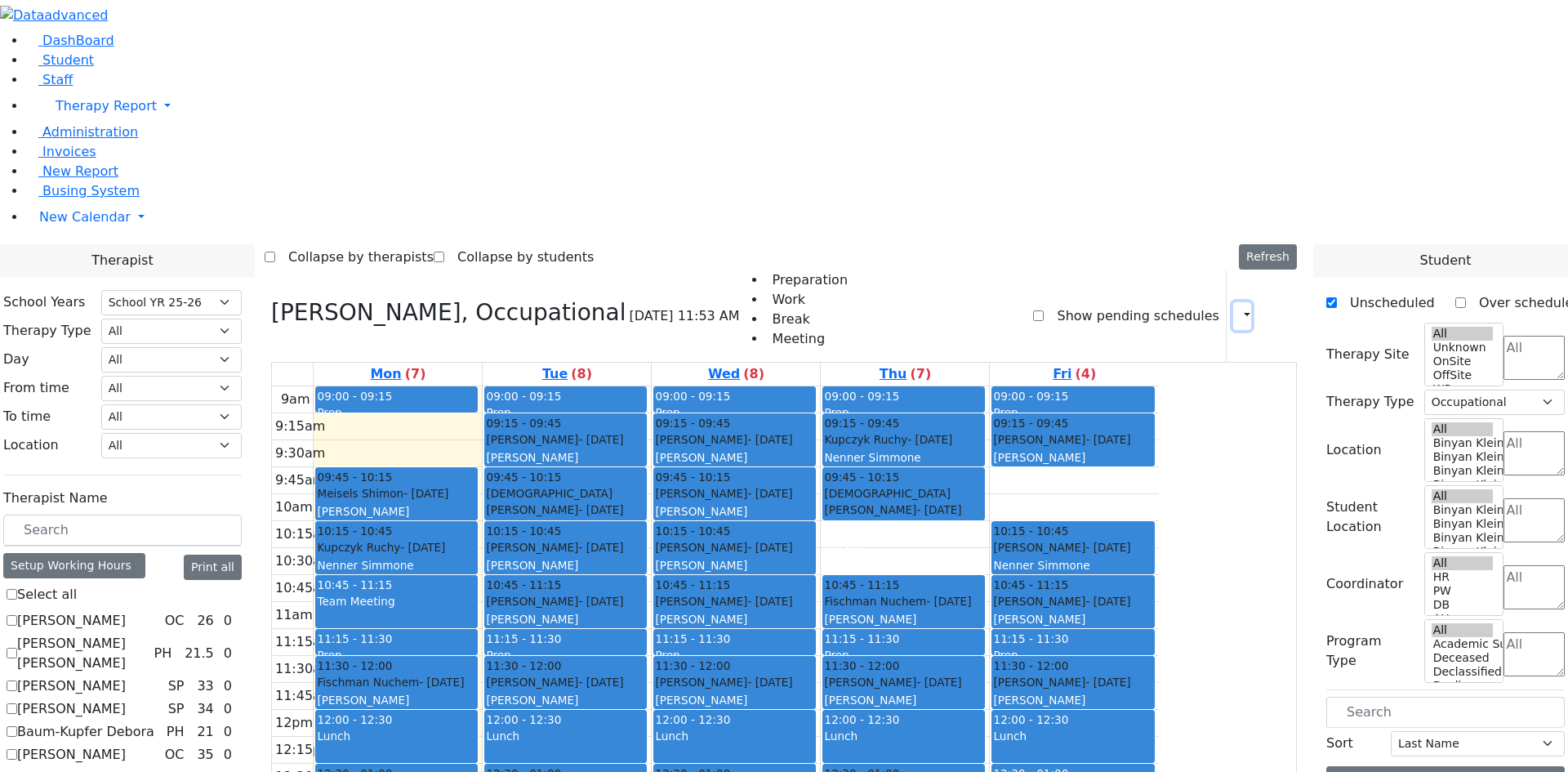
click at [1237, 308] on icon "button" at bounding box center [1237, 315] width 0 height 15
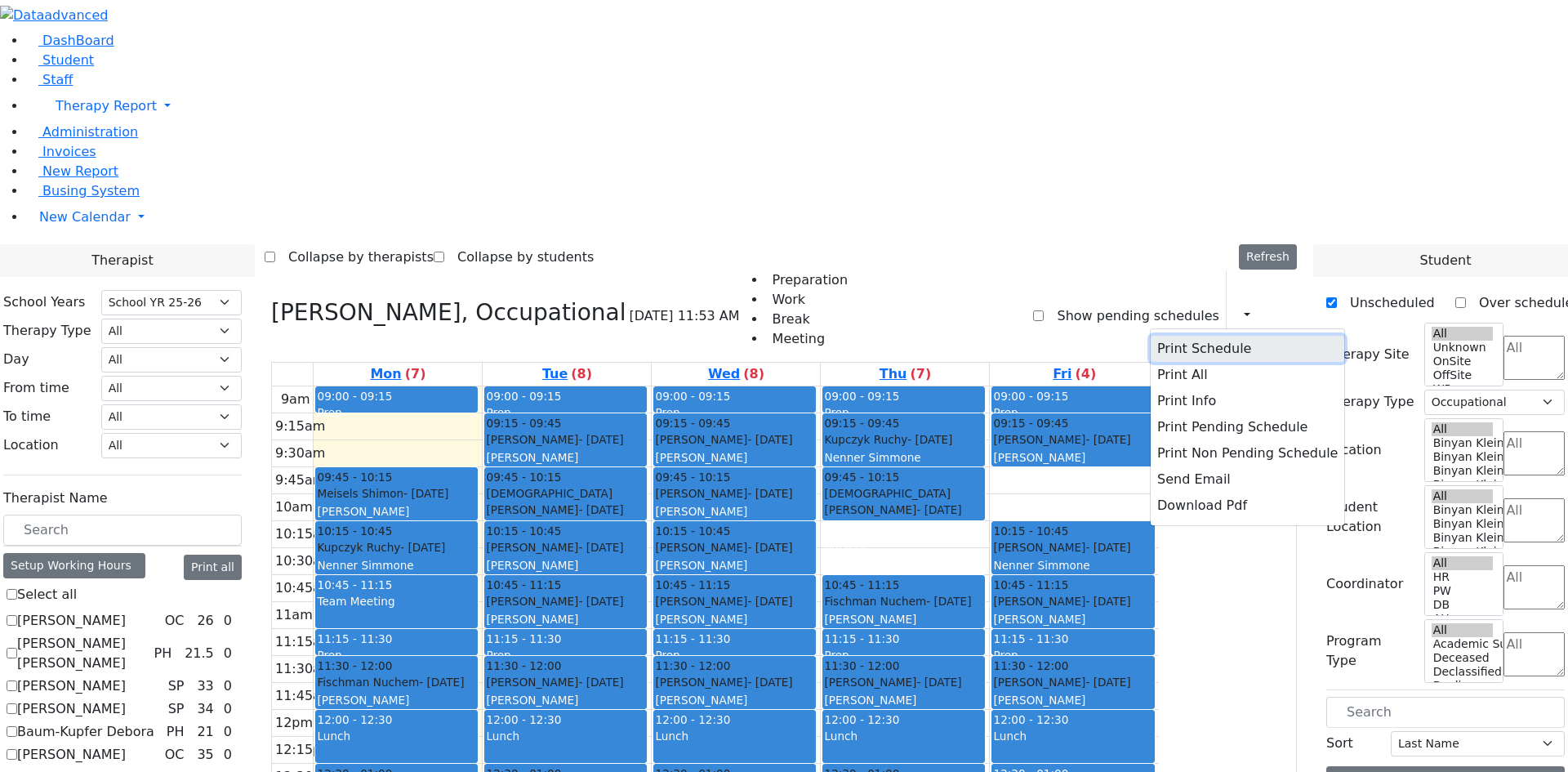
click at [1218, 336] on button "Print Schedule" at bounding box center [1247, 348] width 193 height 26
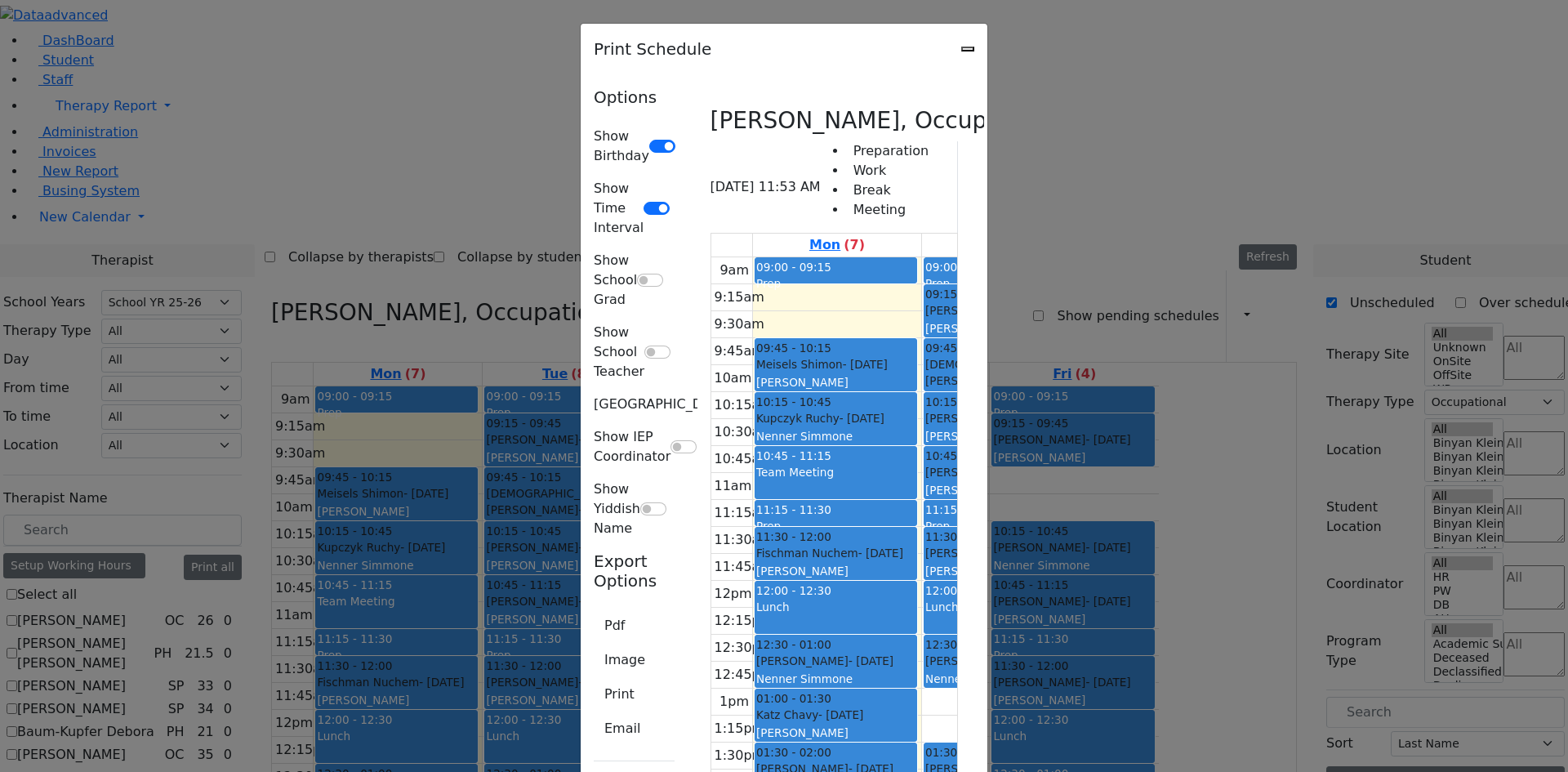
click at [967, 49] on icon "Close" at bounding box center [967, 49] width 0 height 0
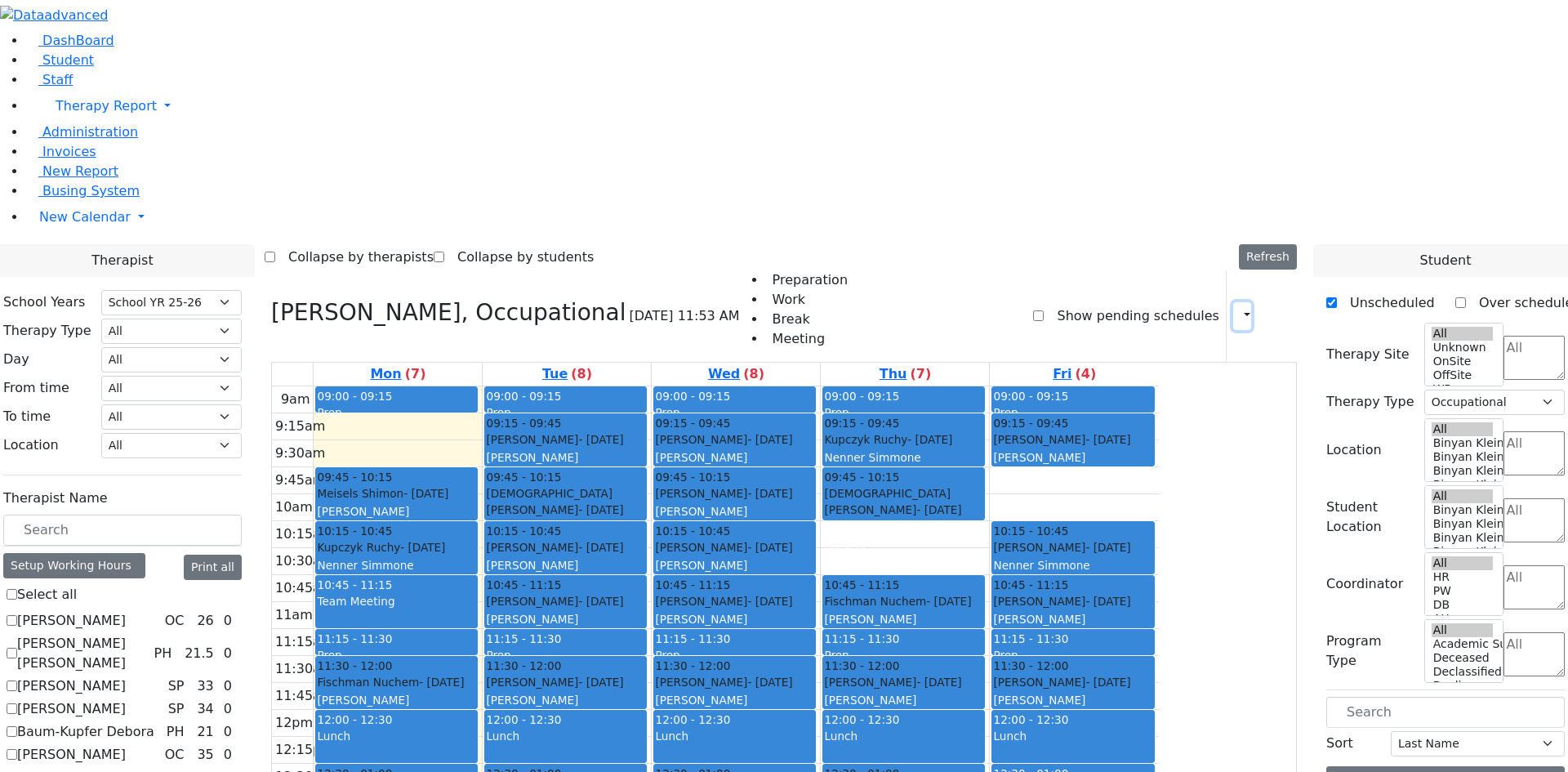
click at [1236, 303] on button "button" at bounding box center [1242, 316] width 18 height 28
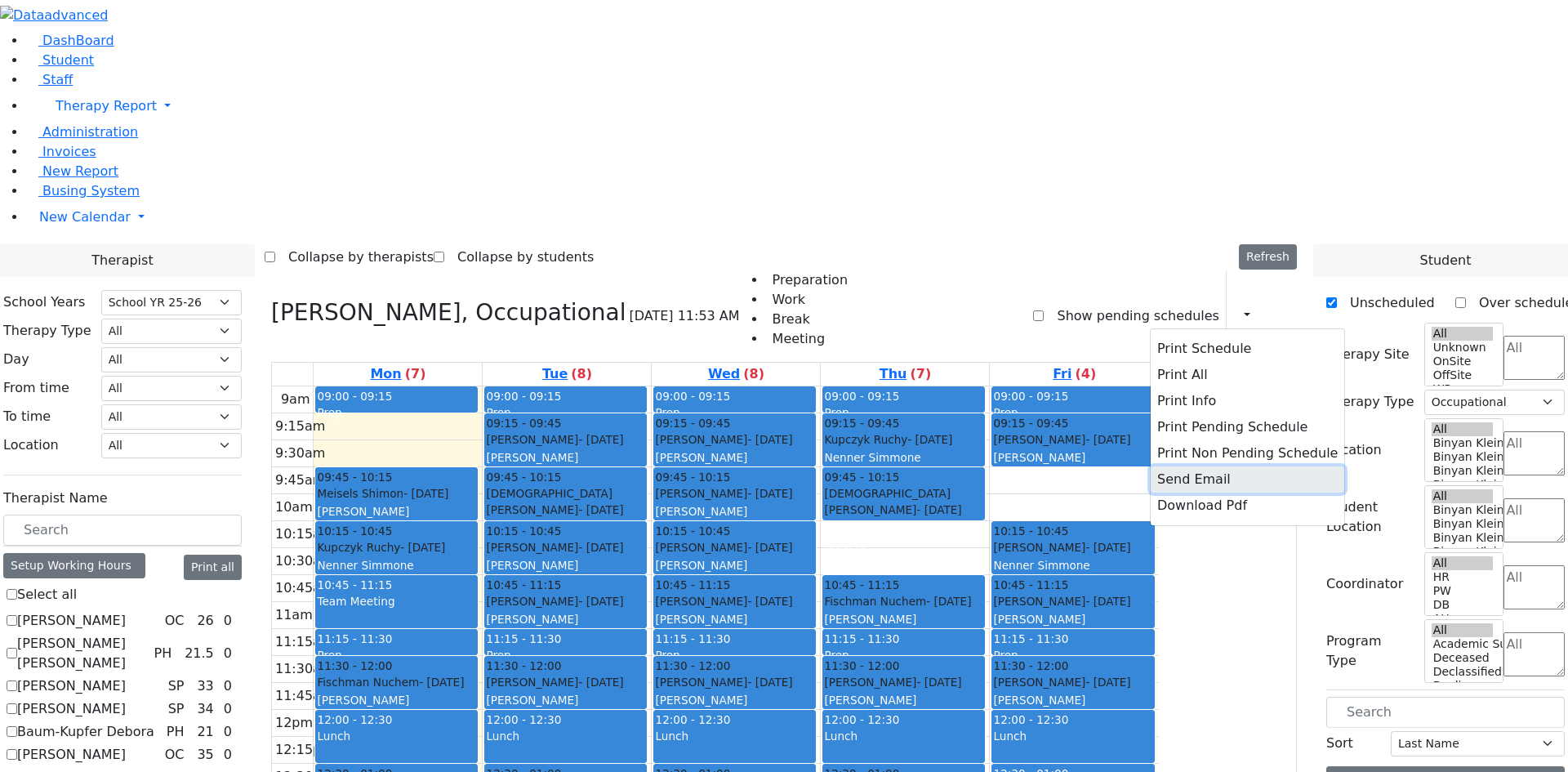
click at [1170, 467] on button "Send Email" at bounding box center [1247, 479] width 193 height 26
type input "C_Halem@kjsd.k12.ny.us"
type textarea "This is schedule for Van-Halem Chana"
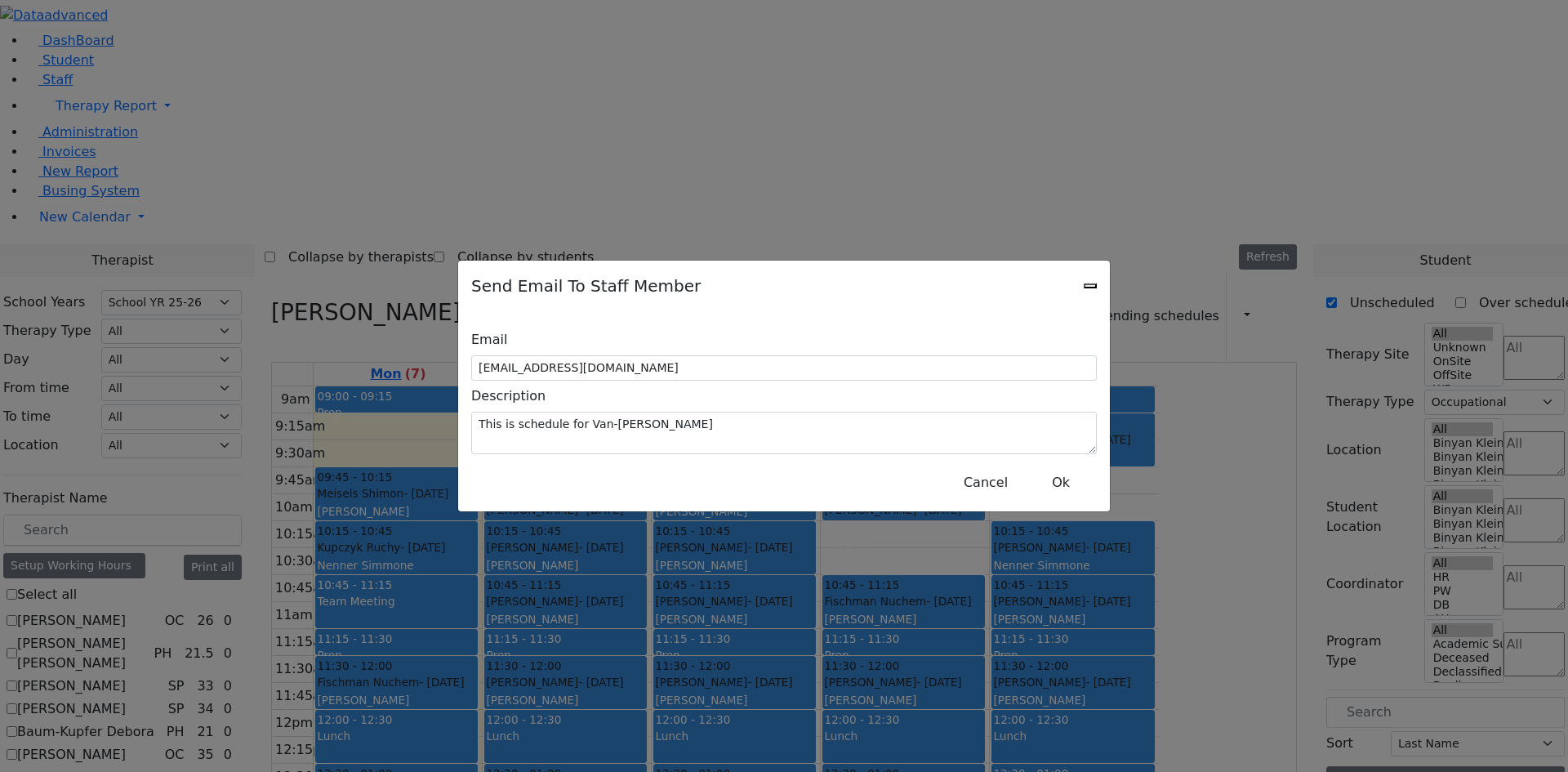
click at [1090, 286] on icon "Close" at bounding box center [1090, 286] width 0 height 0
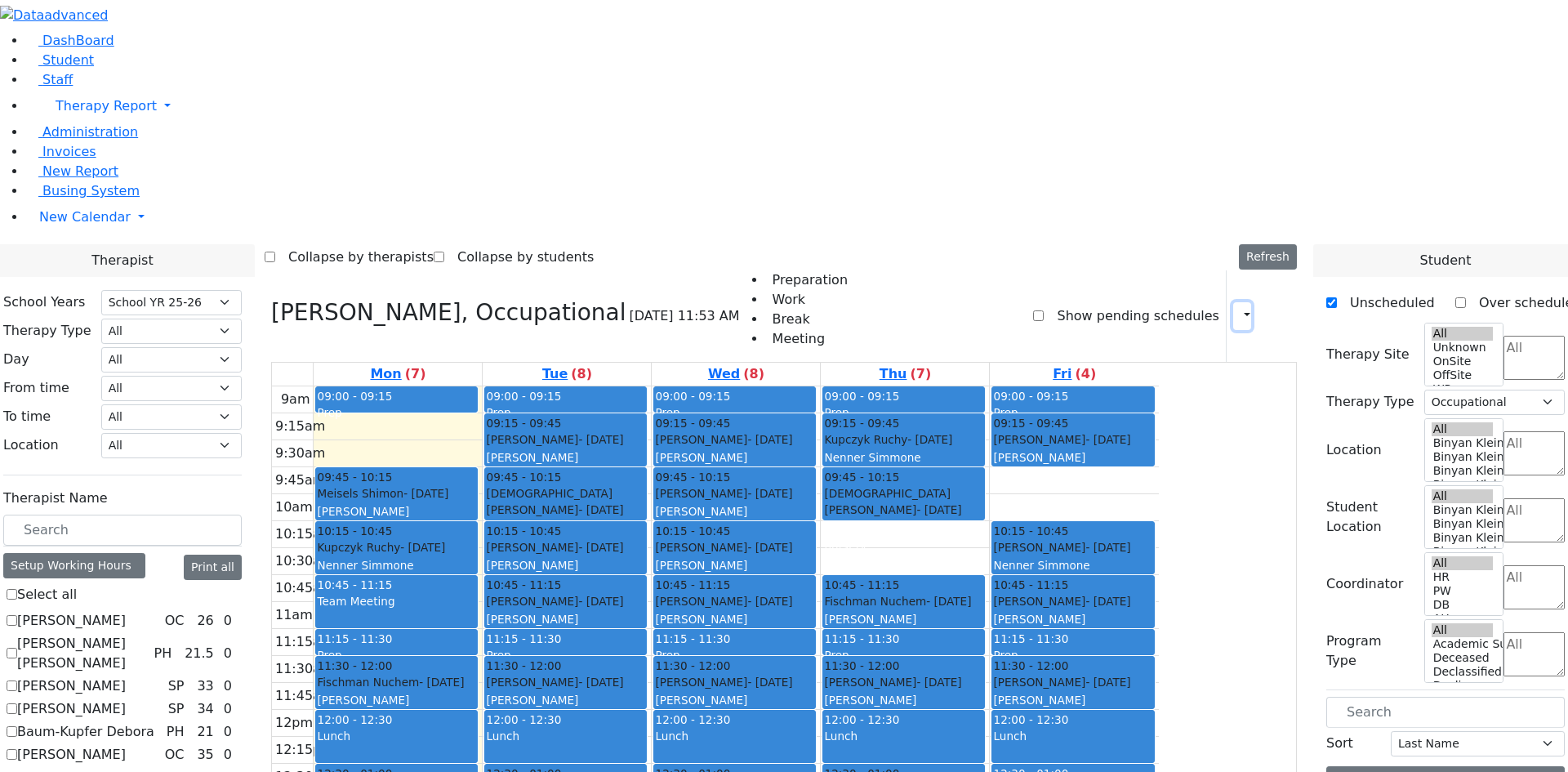
click at [1235, 303] on button "button" at bounding box center [1242, 316] width 18 height 28
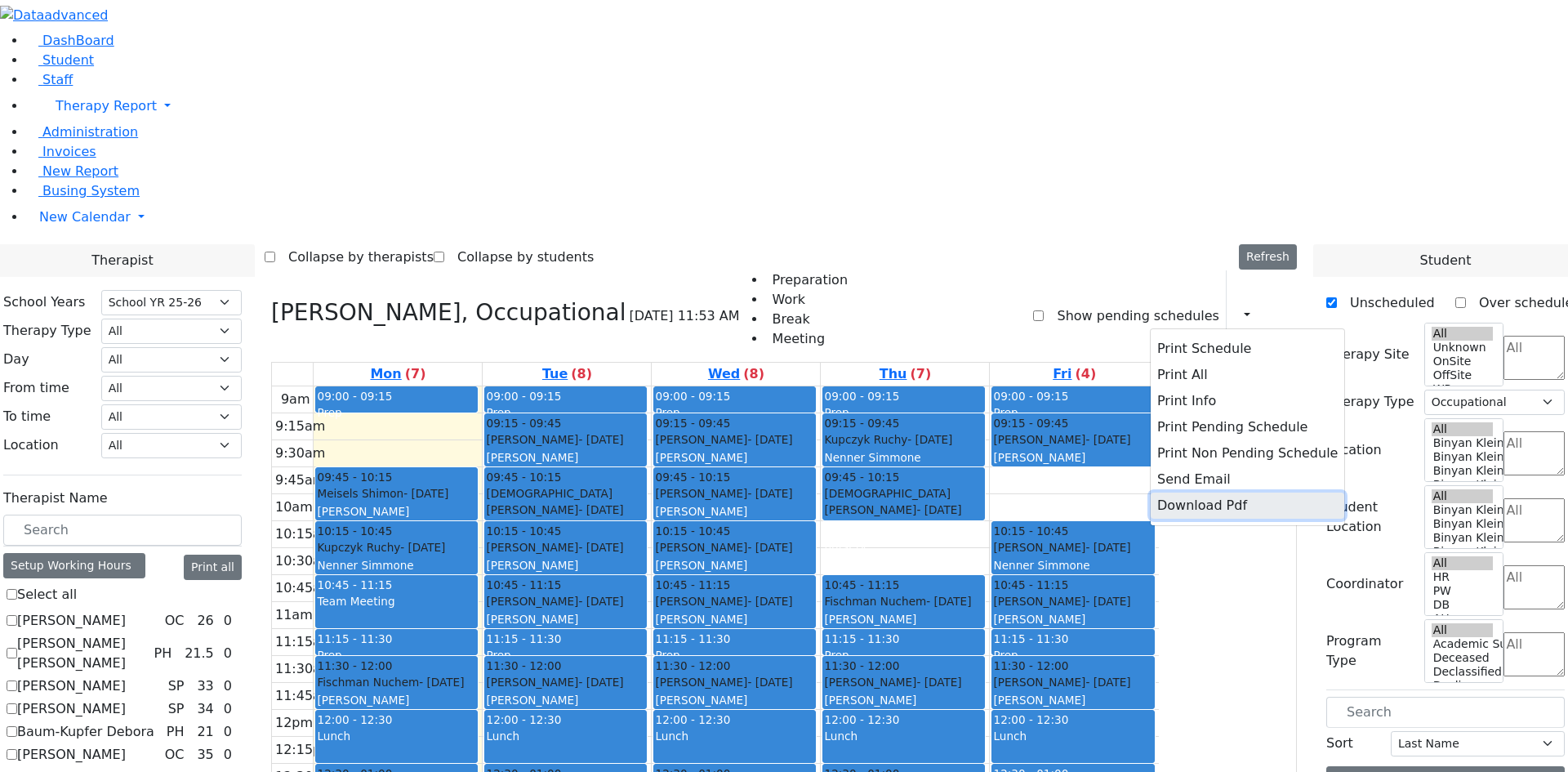
click at [1210, 492] on button "Download Pdf" at bounding box center [1247, 505] width 193 height 26
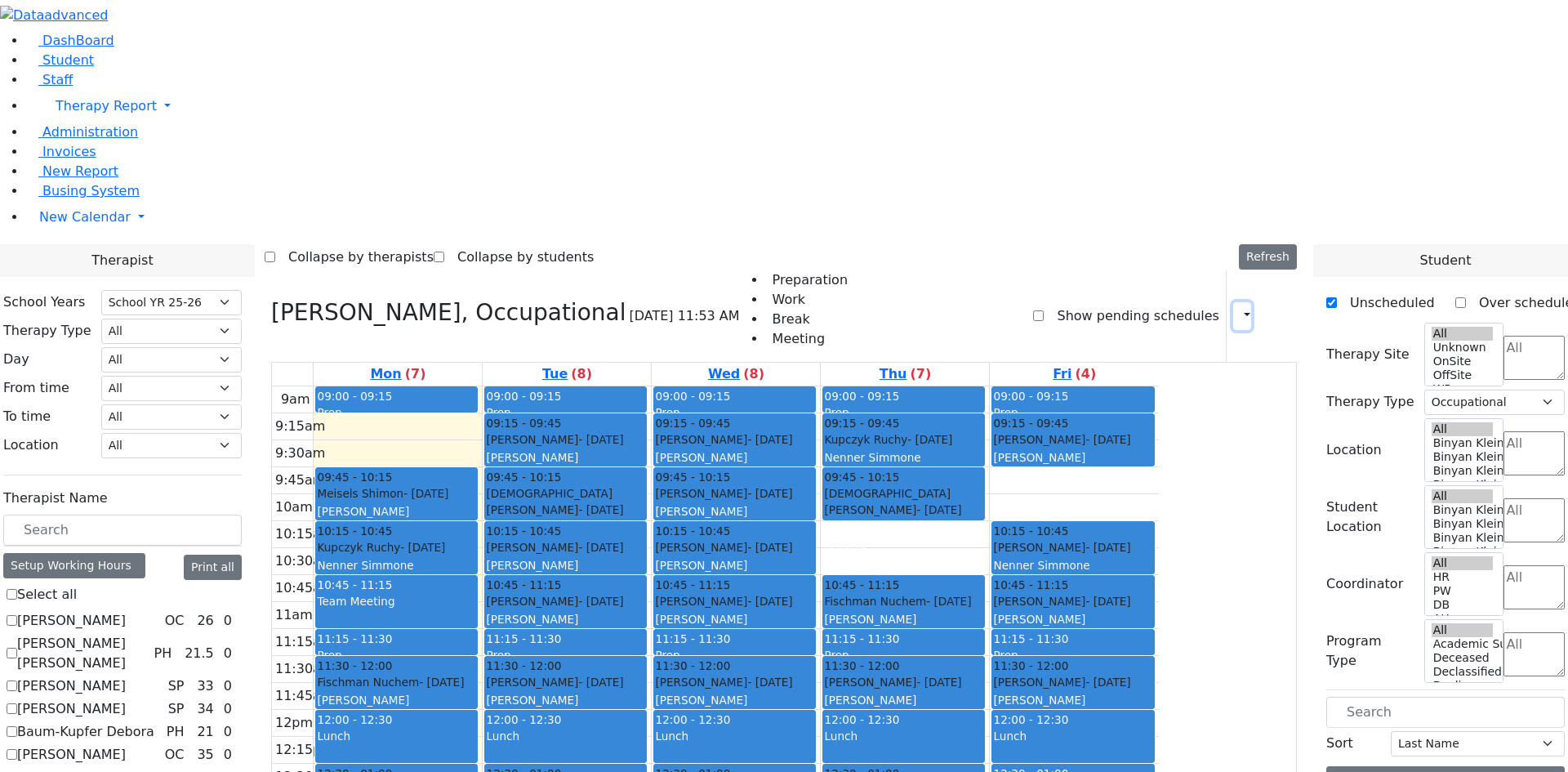
click at [1233, 303] on button "button" at bounding box center [1242, 316] width 18 height 28
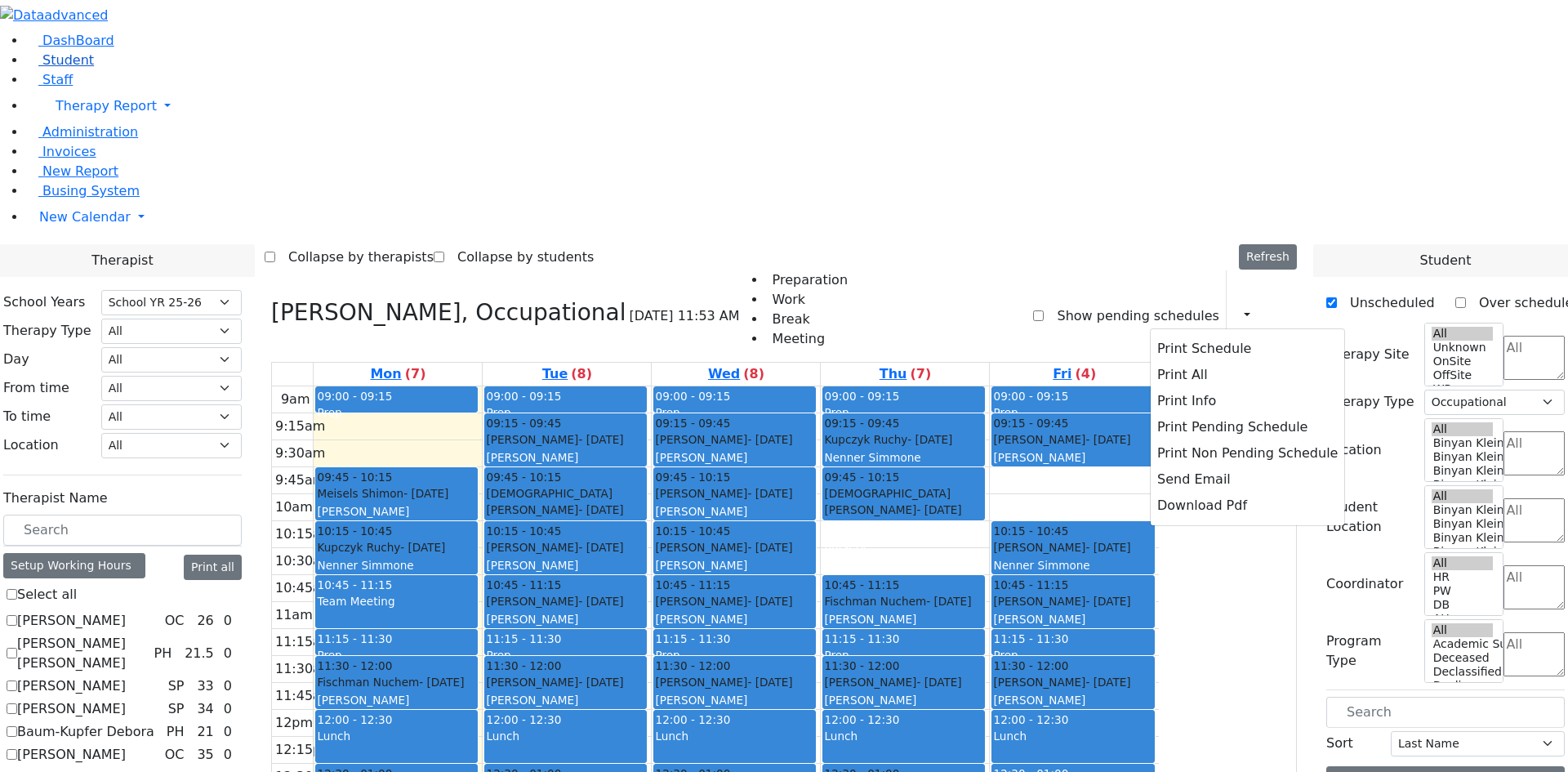
click at [63, 68] on span "Student" at bounding box center [69, 60] width 52 height 15
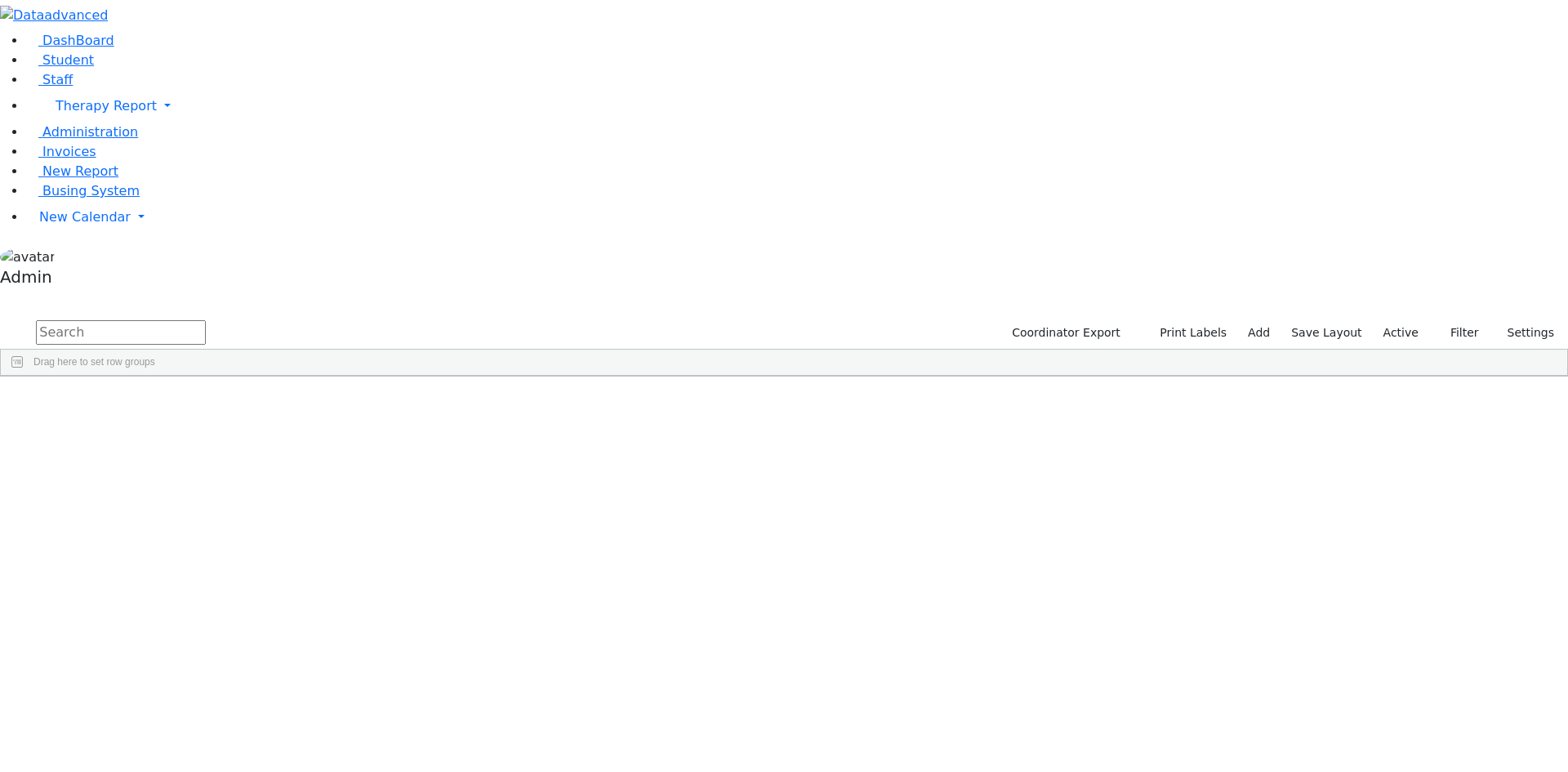
click at [206, 321] on input "text" at bounding box center [120, 333] width 170 height 25
type input "perl"
click at [269, 471] on div "Bracha" at bounding box center [201, 483] width 133 height 23
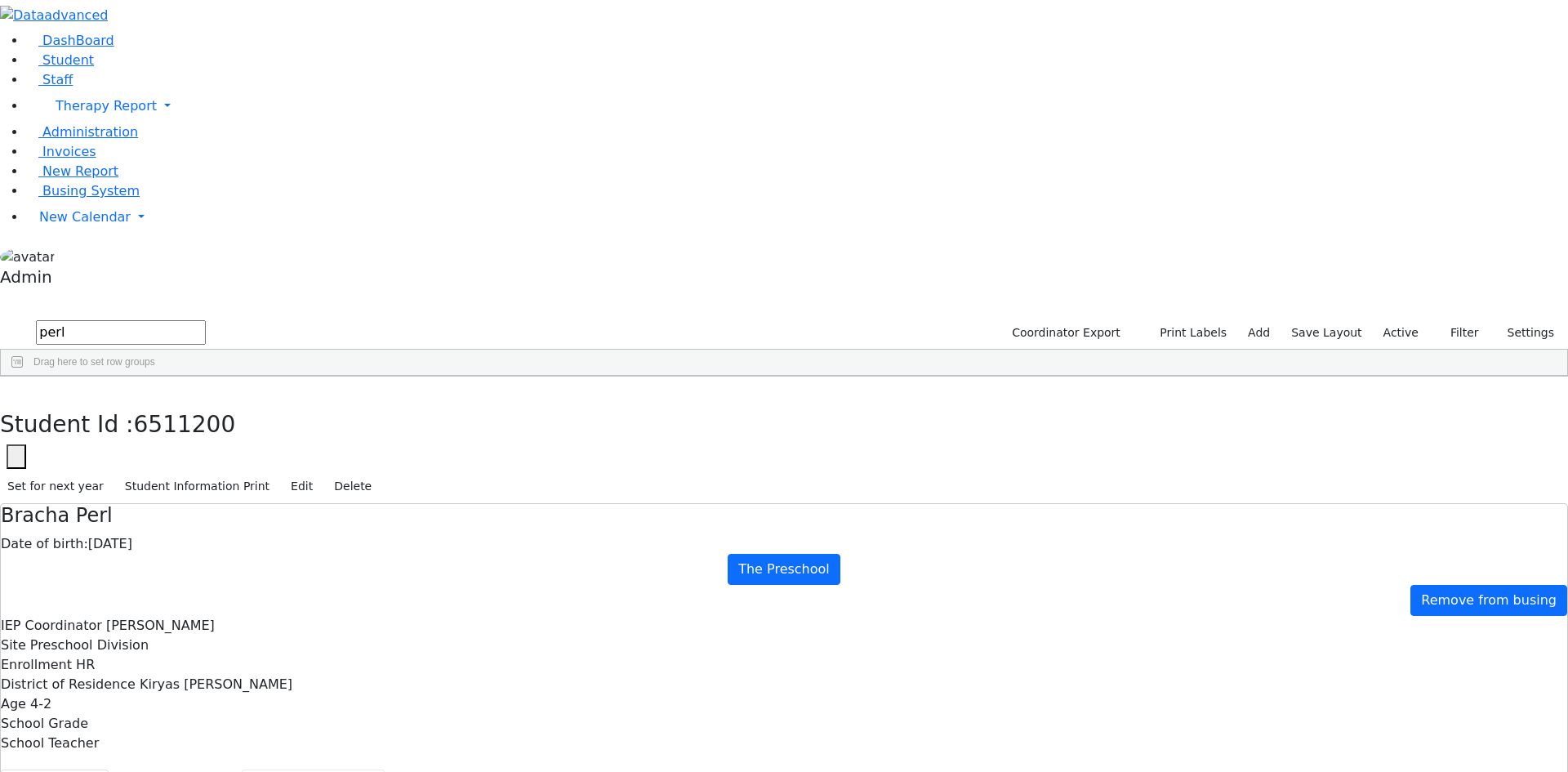
click at [382, 769] on button "Recommendation" at bounding box center [313, 786] width 143 height 35
checkbox input "true"
select select "210"
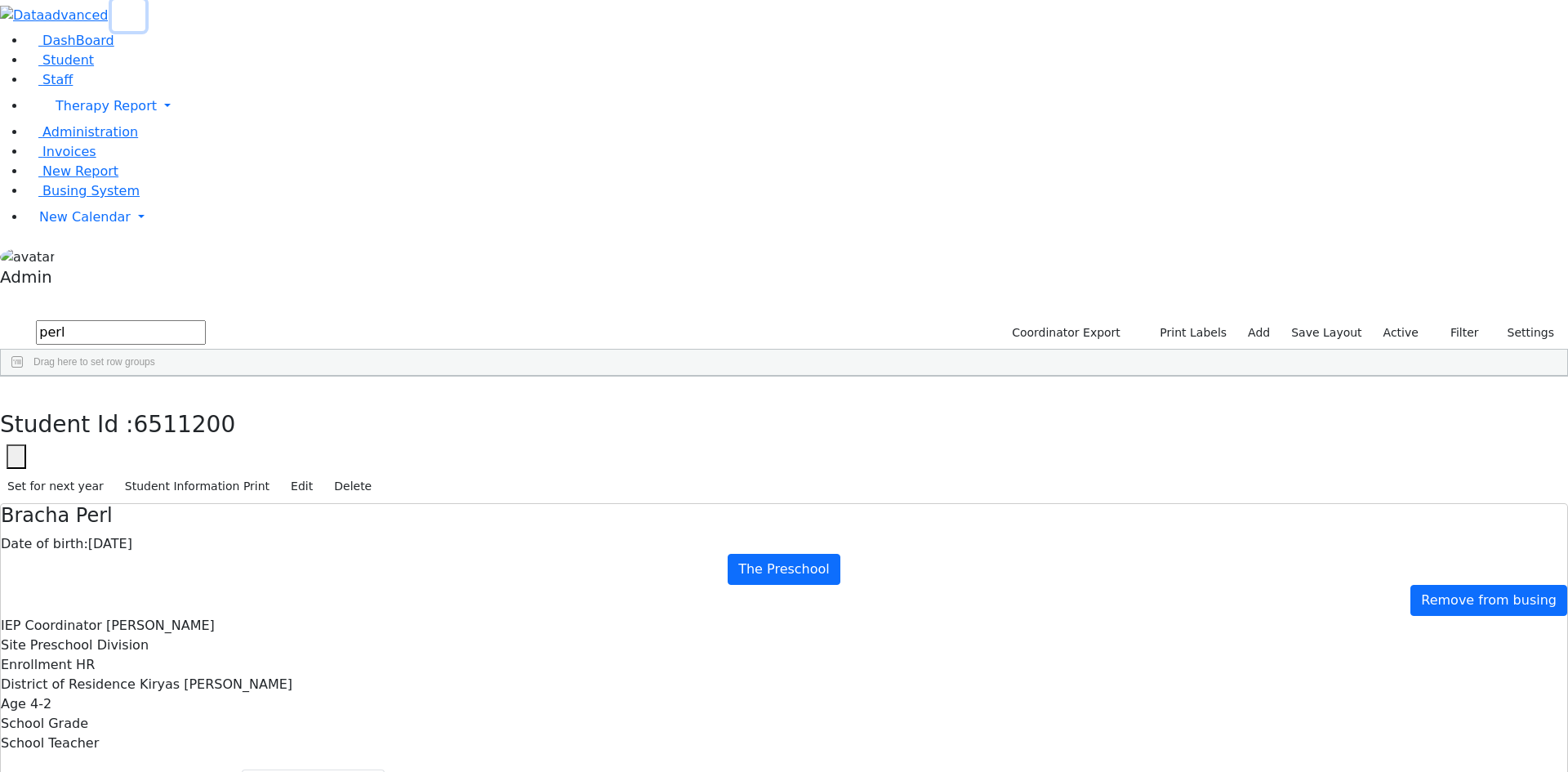
click at [123, 10] on use "button" at bounding box center [123, 10] width 0 height 0
drag, startPoint x: 216, startPoint y: 77, endPoint x: 4, endPoint y: 56, distance: 213.0
click at [4, 56] on div "DashBoard Student Staff Therapy Report Student Old Calendar Report Admin" at bounding box center [784, 500] width 1568 height 1001
type input "[PERSON_NAME]"
click at [150, 426] on div "[PERSON_NAME]" at bounding box center [75, 437] width 149 height 23
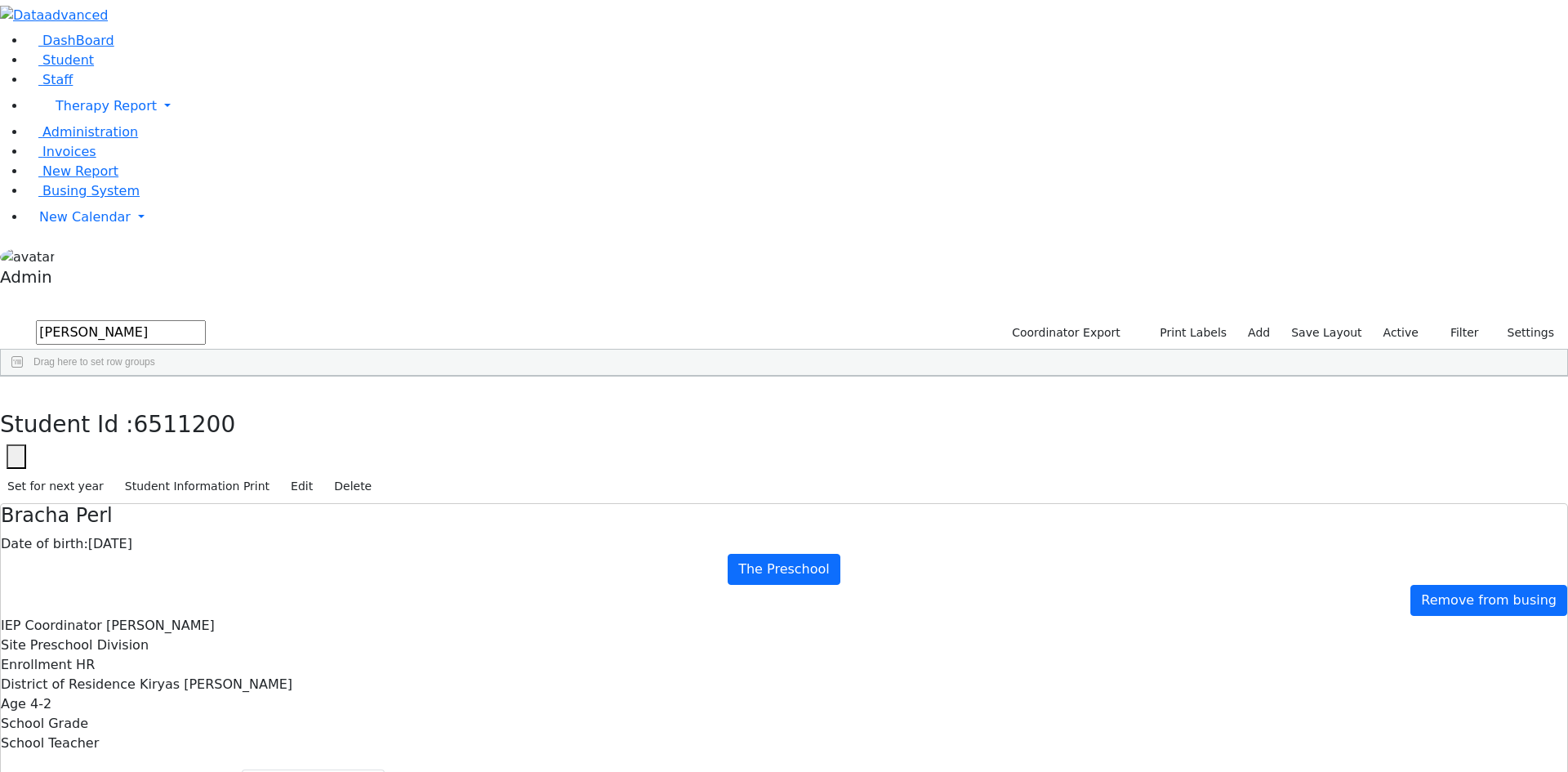
click at [150, 426] on div "[PERSON_NAME]" at bounding box center [75, 437] width 149 height 23
select select "210"
drag, startPoint x: 164, startPoint y: 69, endPoint x: 58, endPoint y: 64, distance: 106.1
click at [58, 318] on div "[PERSON_NAME] Coordinator Export Print Labels Add Save Layout Active Filter All…" at bounding box center [784, 347] width 1568 height 59
type input "moskow"
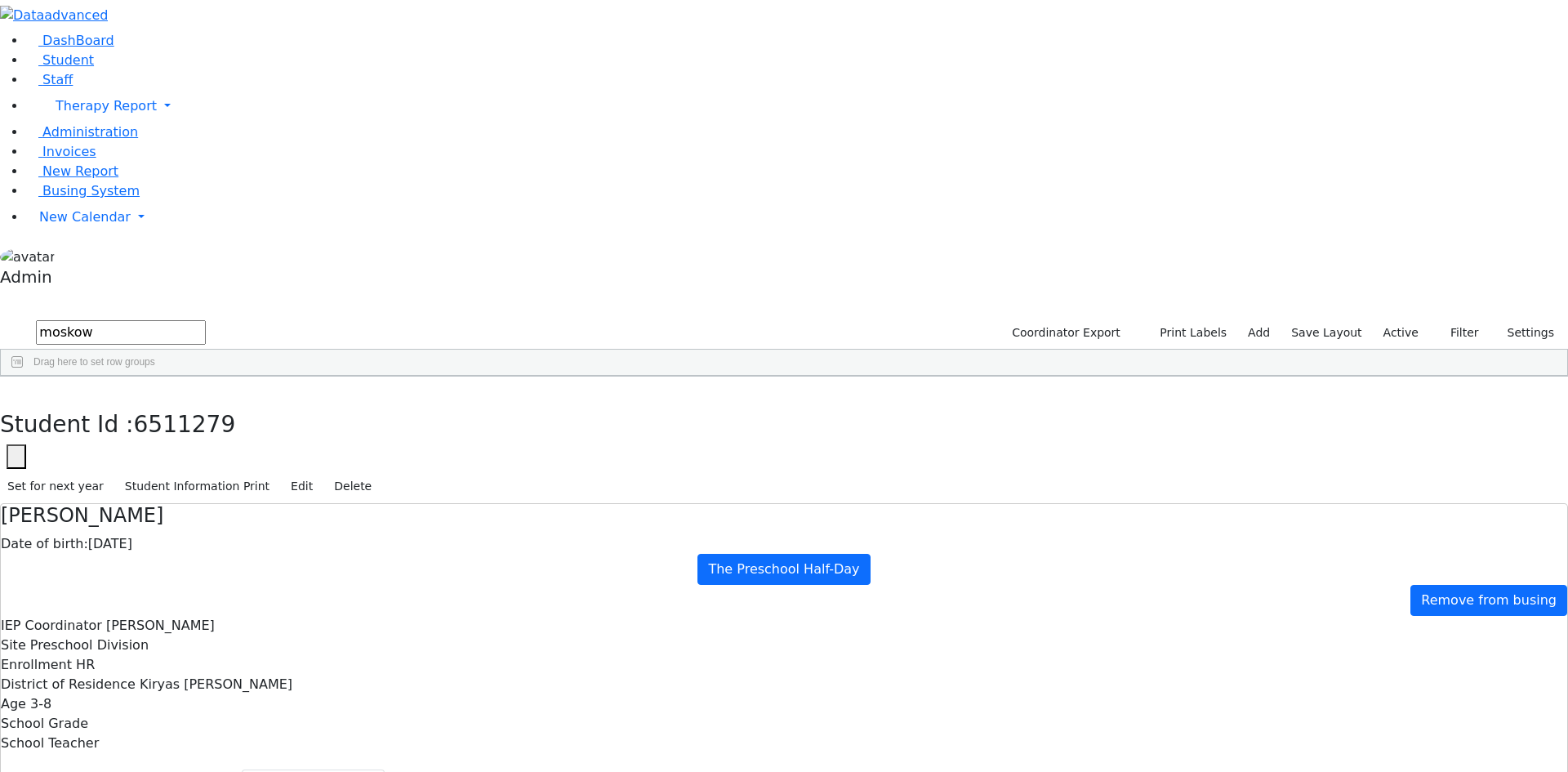
click at [143, 471] on div "Moskowitz" at bounding box center [75, 483] width 149 height 23
select select "210"
click at [387, 769] on button "Scheduling" at bounding box center [434, 786] width 100 height 35
